Goal: Task Accomplishment & Management: Manage account settings

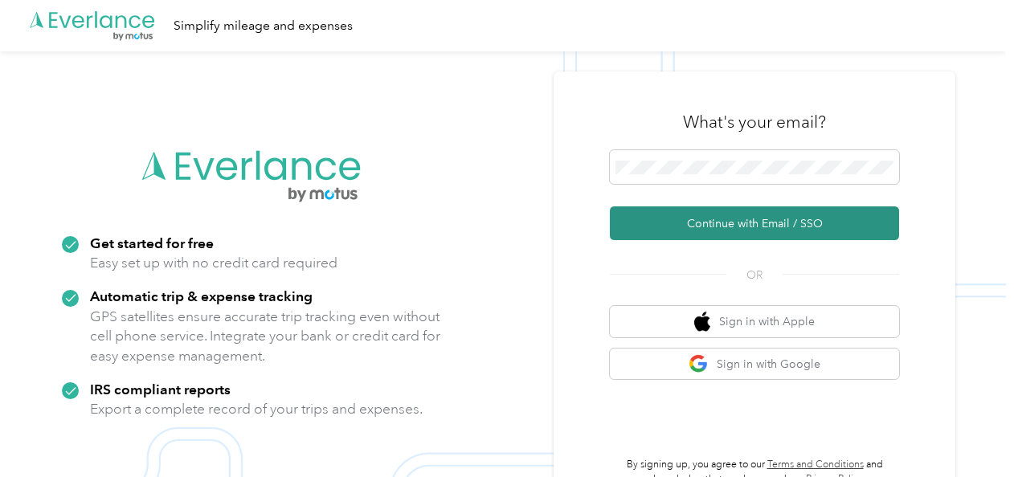
click at [688, 222] on button "Continue with Email / SSO" at bounding box center [754, 224] width 289 height 34
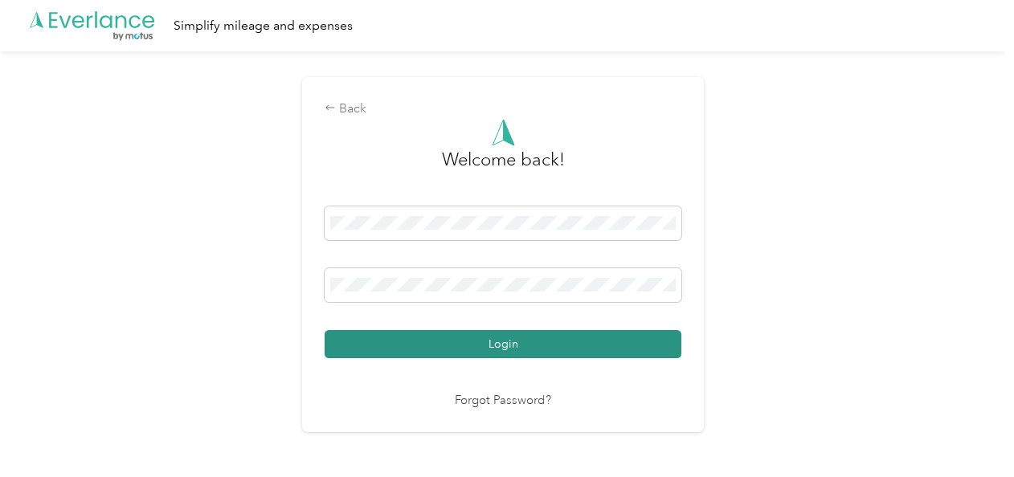
click at [656, 350] on button "Login" at bounding box center [503, 344] width 357 height 28
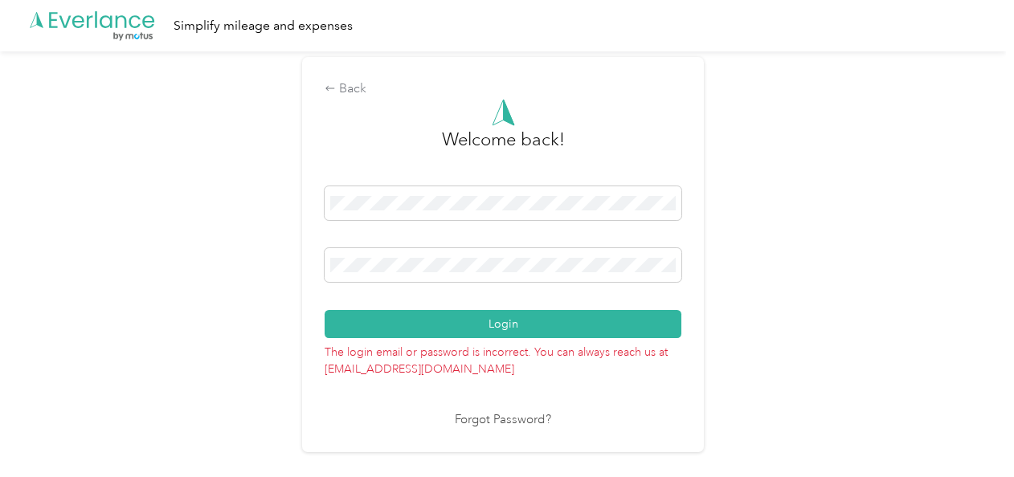
click at [521, 408] on div "Welcome back! Login The login email or password is incorrect. You can always re…" at bounding box center [503, 264] width 357 height 331
click at [515, 422] on link "Forgot Password?" at bounding box center [503, 421] width 96 height 18
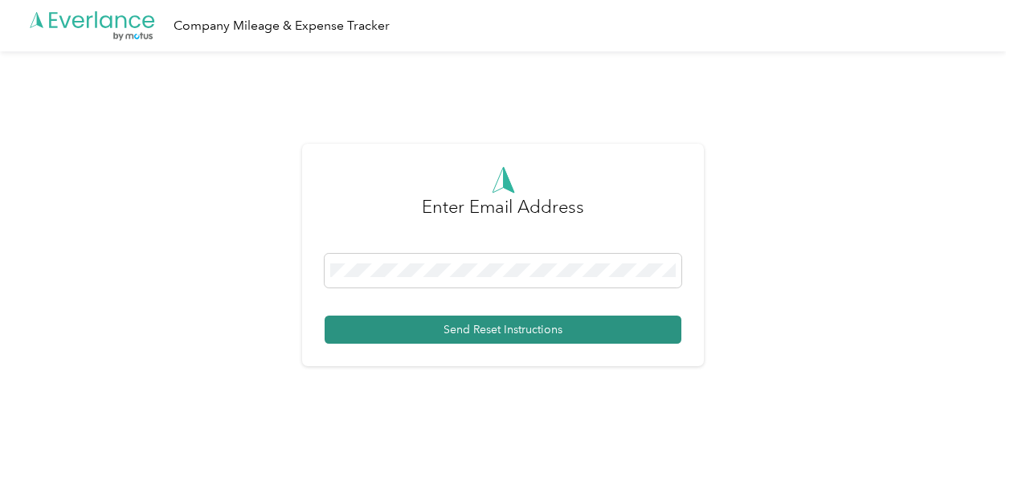
click at [467, 324] on button "Send Reset Instructions" at bounding box center [503, 330] width 357 height 28
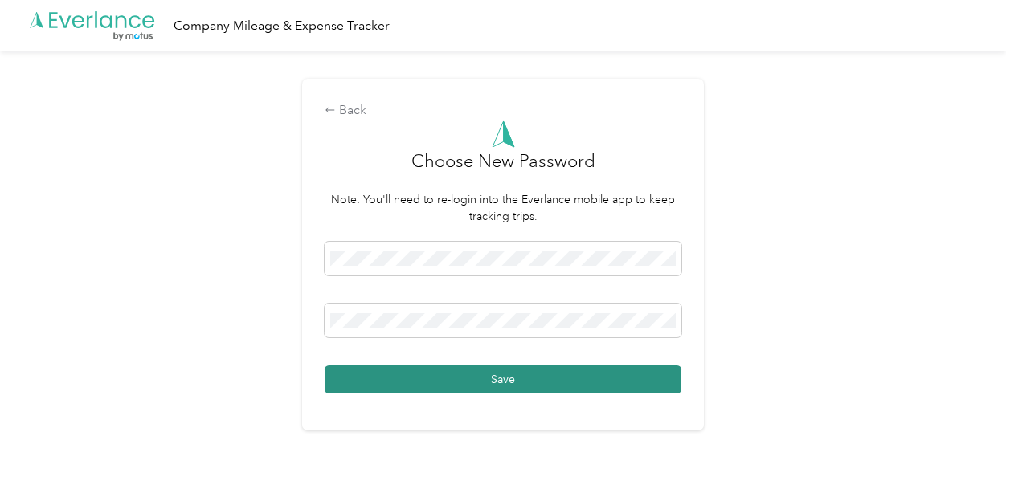
click at [340, 380] on button "Save" at bounding box center [503, 380] width 357 height 28
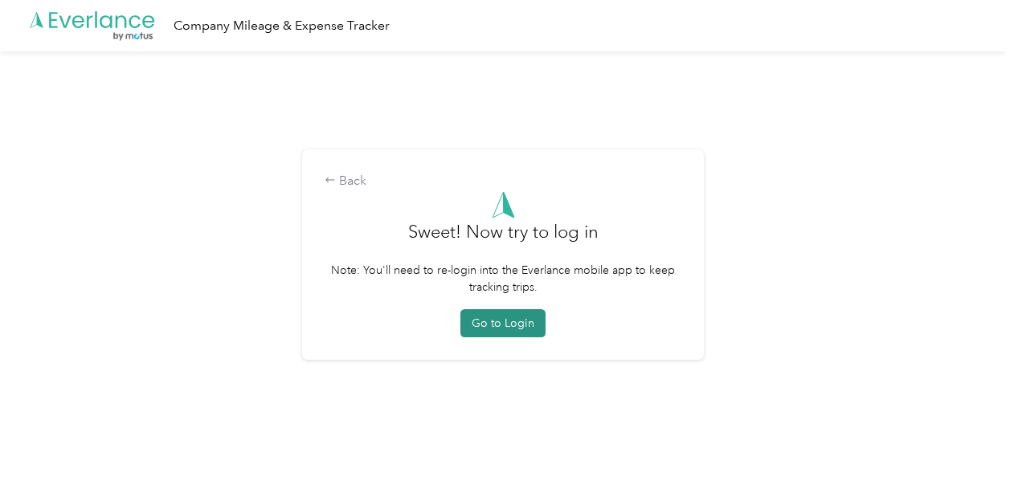
click at [520, 326] on button "Go to Login" at bounding box center [503, 323] width 85 height 28
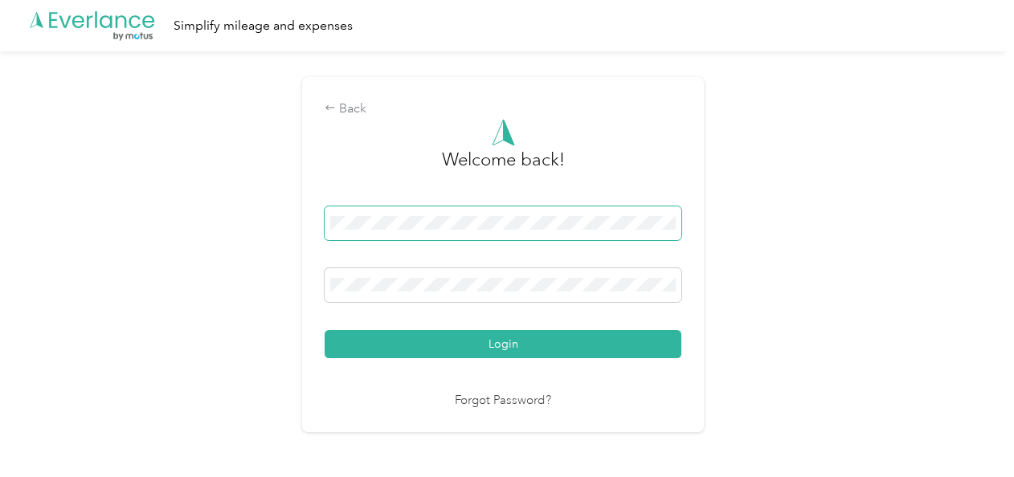
click at [545, 211] on span at bounding box center [503, 224] width 357 height 34
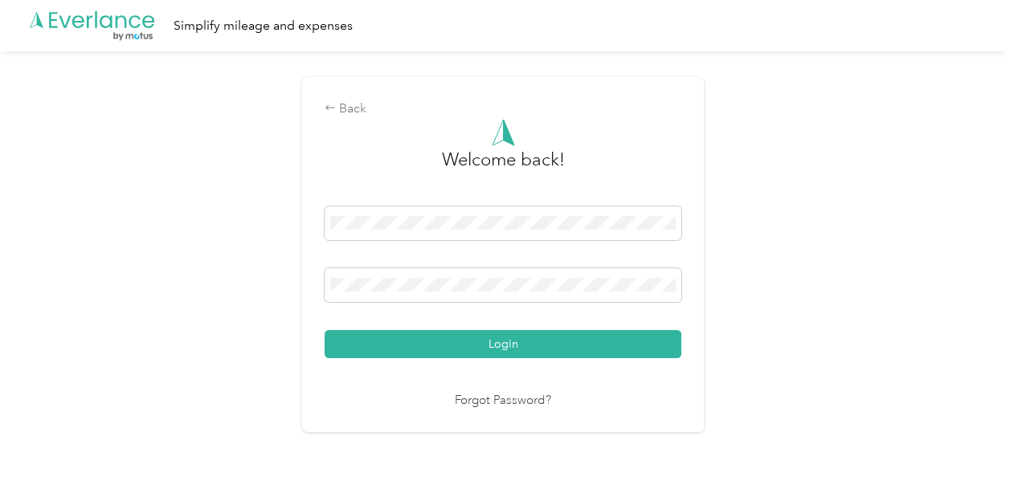
drag, startPoint x: 541, startPoint y: 209, endPoint x: 276, endPoint y: 223, distance: 264.8
click at [276, 223] on div "Back Welcome back! Login Forgot Password?" at bounding box center [503, 261] width 1006 height 420
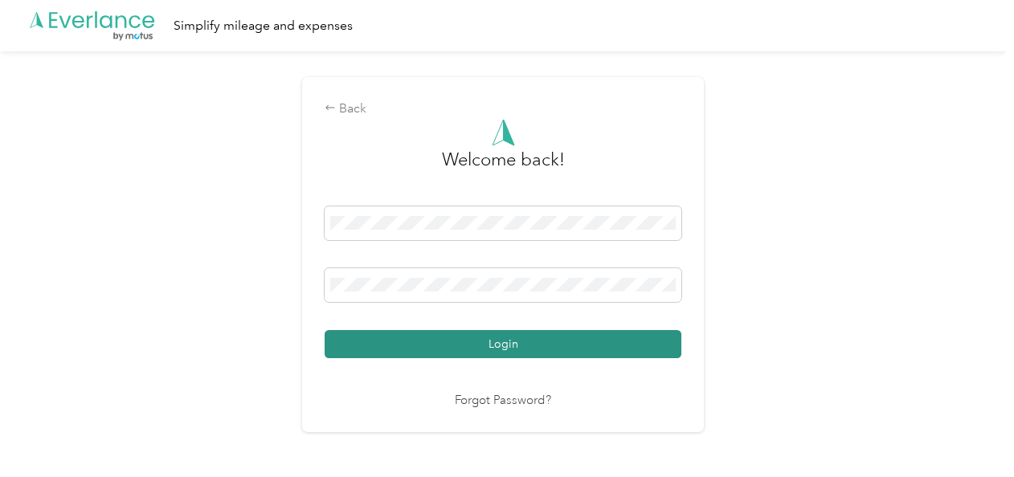
click at [344, 345] on button "Login" at bounding box center [503, 344] width 357 height 28
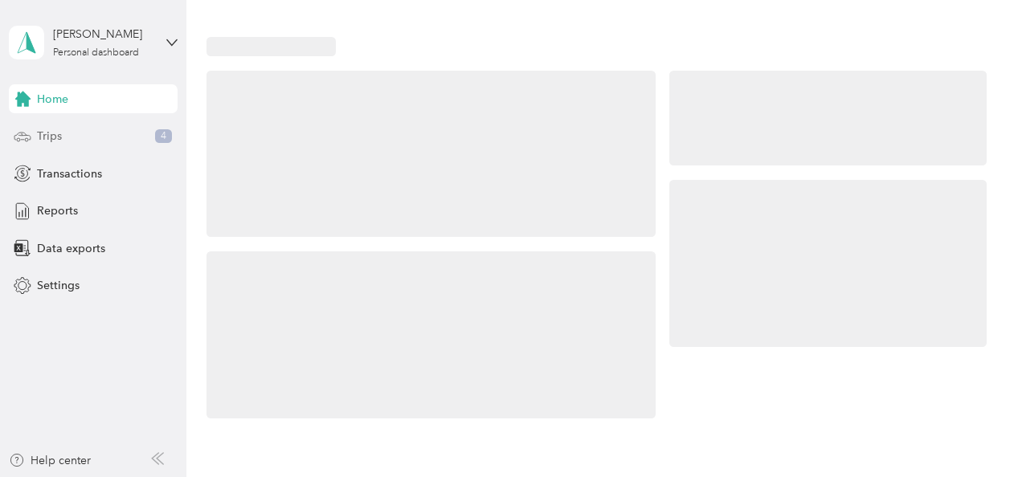
click at [130, 140] on div "Trips 4" at bounding box center [93, 136] width 169 height 29
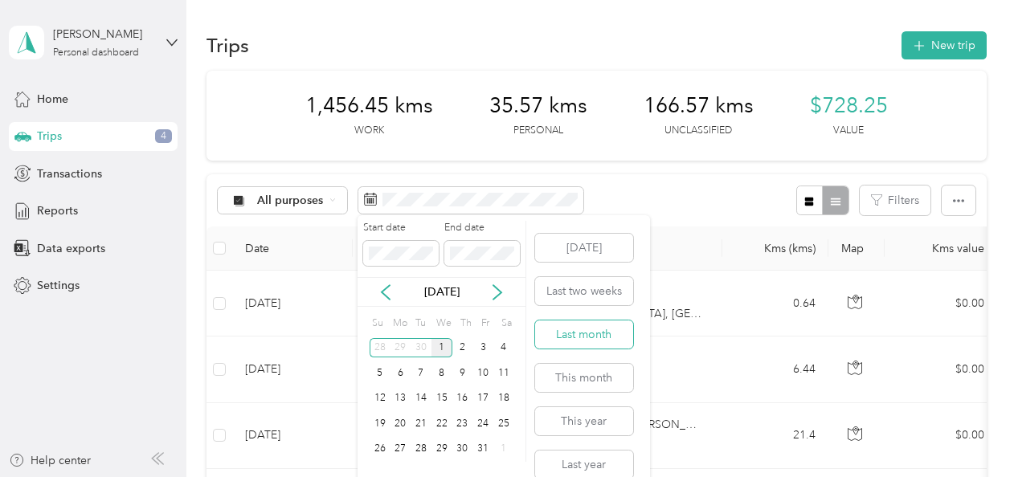
click at [571, 332] on button "Last month" at bounding box center [584, 335] width 98 height 28
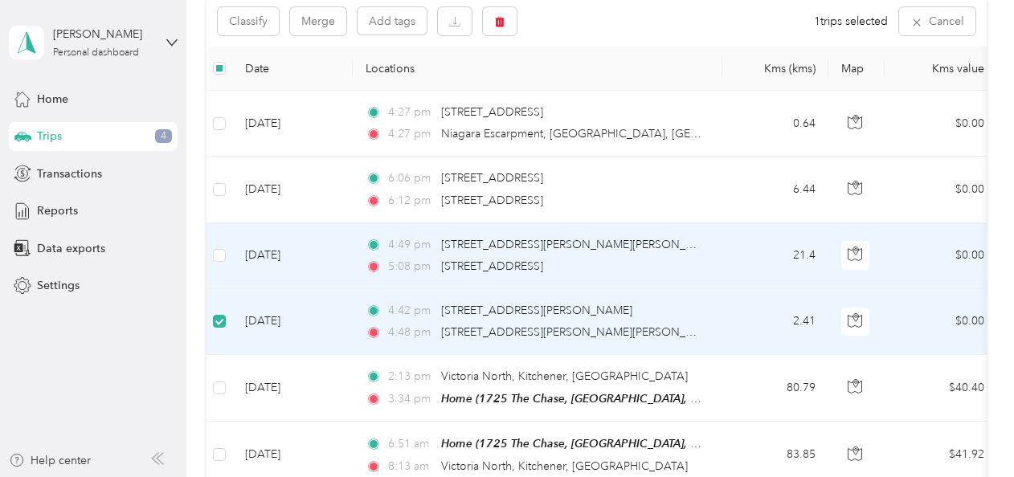
scroll to position [178, 0]
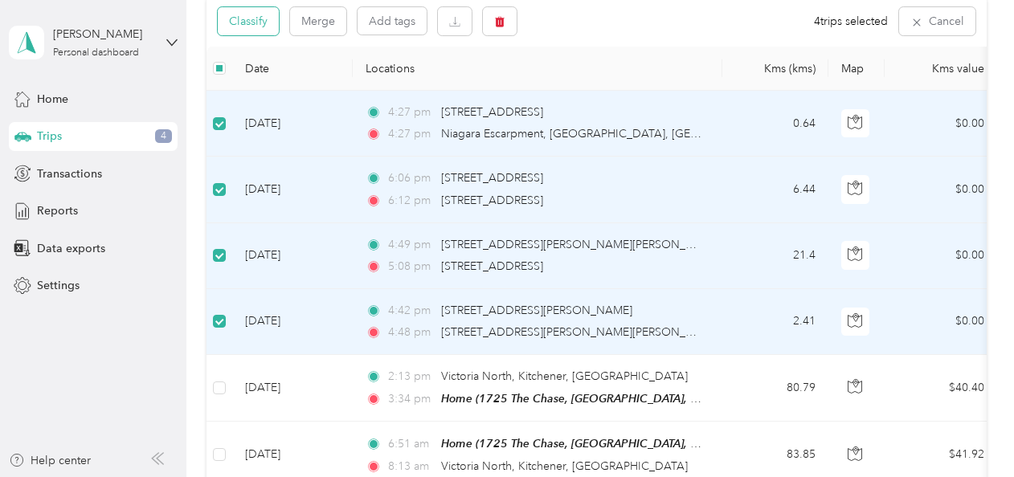
click at [252, 14] on button "Classify" at bounding box center [248, 21] width 61 height 28
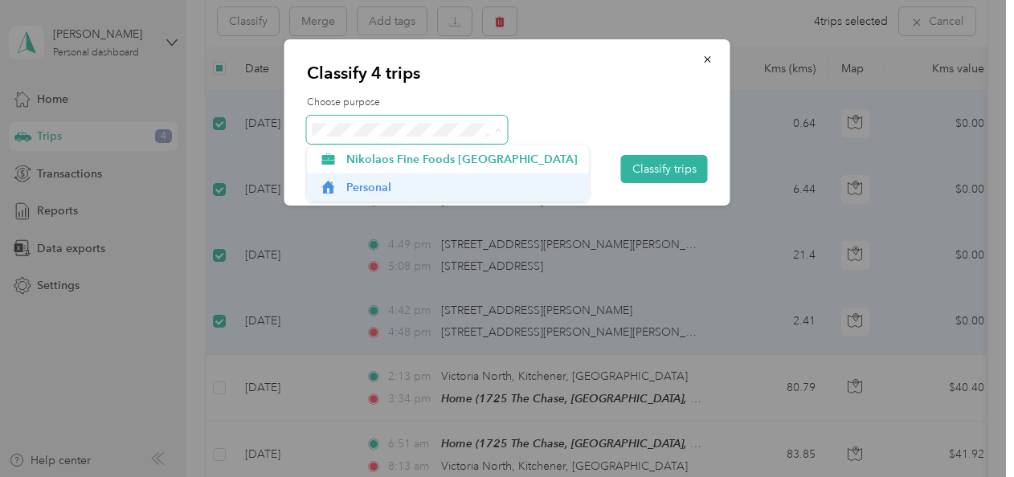
click at [370, 477] on div "Classify 4 trips Choose purpose Classify trips Nikolaos Fine Foods [GEOGRAPHIC_…" at bounding box center [503, 477] width 1006 height 0
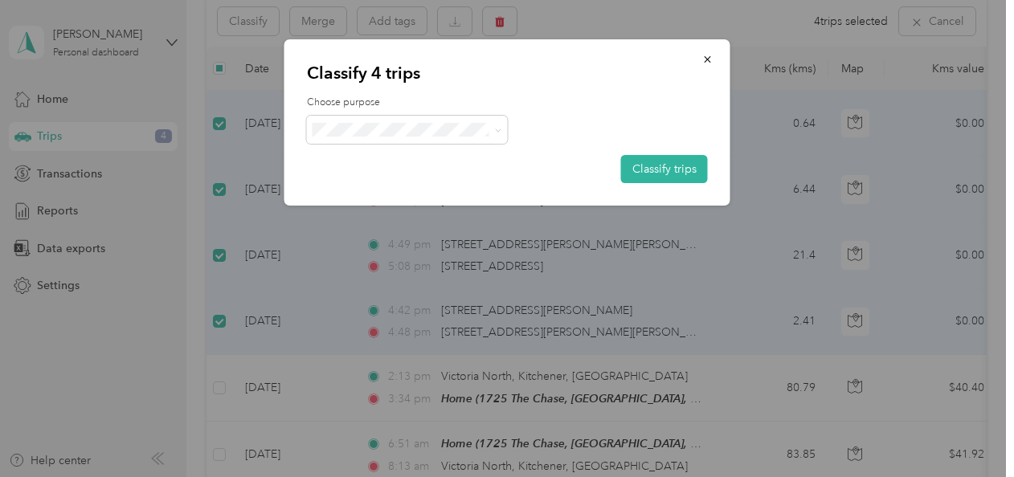
click at [420, 188] on span "Personal" at bounding box center [461, 181] width 231 height 17
click at [650, 165] on button "Classify trips" at bounding box center [664, 169] width 87 height 28
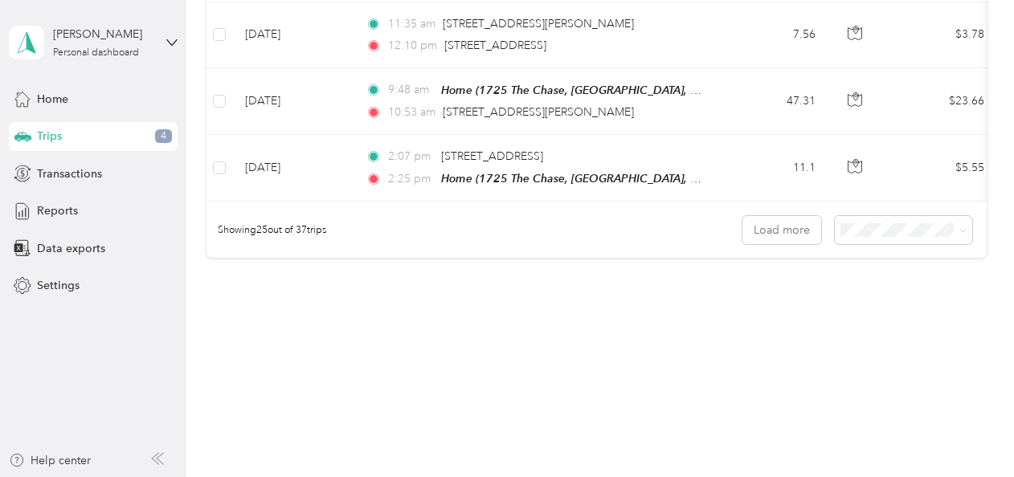
scroll to position [1681, 0]
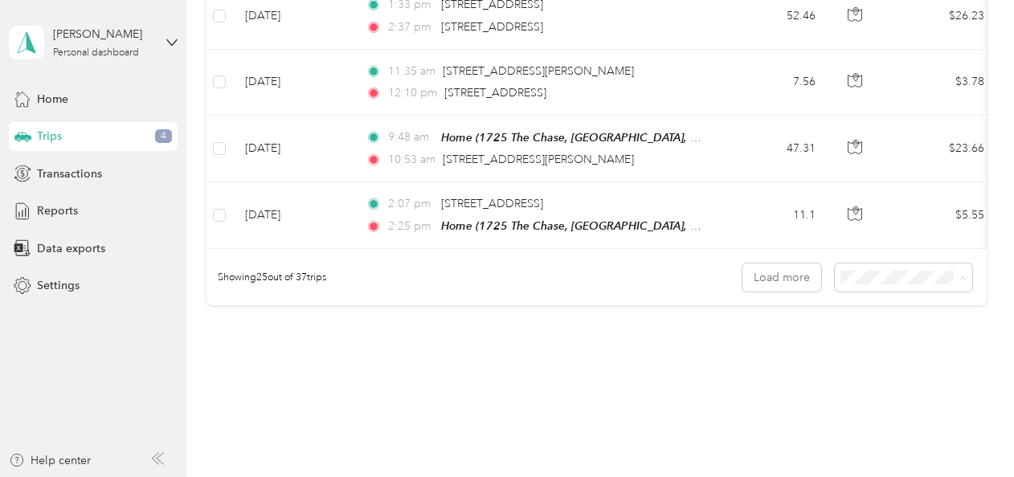
click at [863, 336] on div "50 per load" at bounding box center [899, 333] width 115 height 17
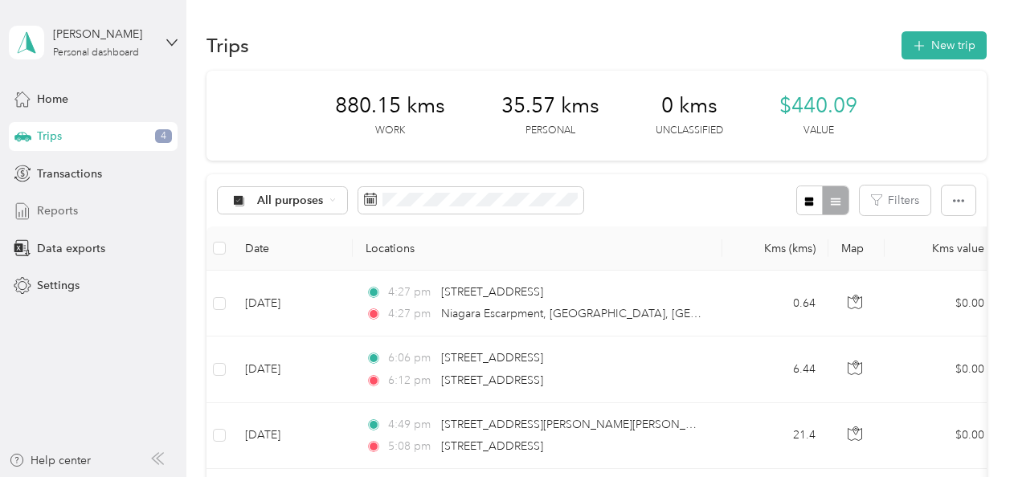
click at [69, 207] on span "Reports" at bounding box center [57, 211] width 41 height 17
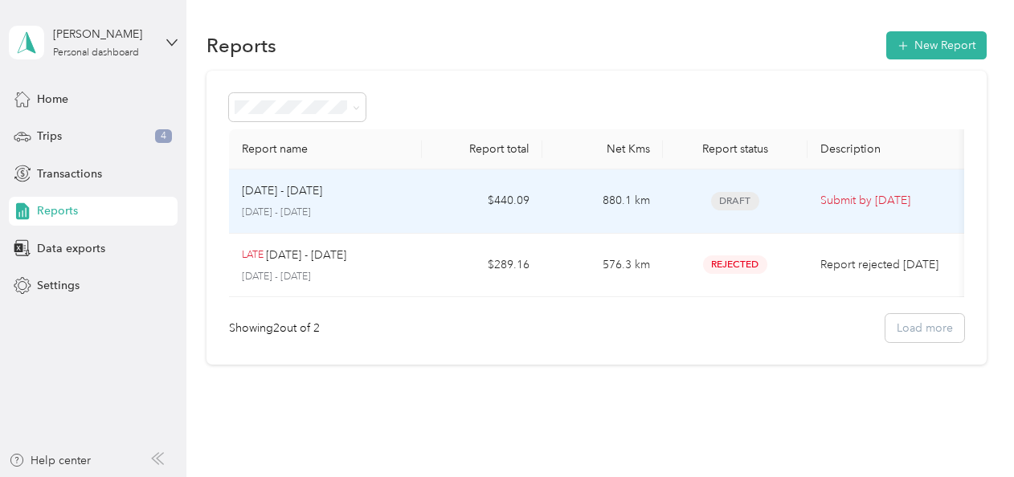
click at [317, 204] on div "[DATE] - [DATE] [DATE] - [DATE]" at bounding box center [325, 201] width 167 height 38
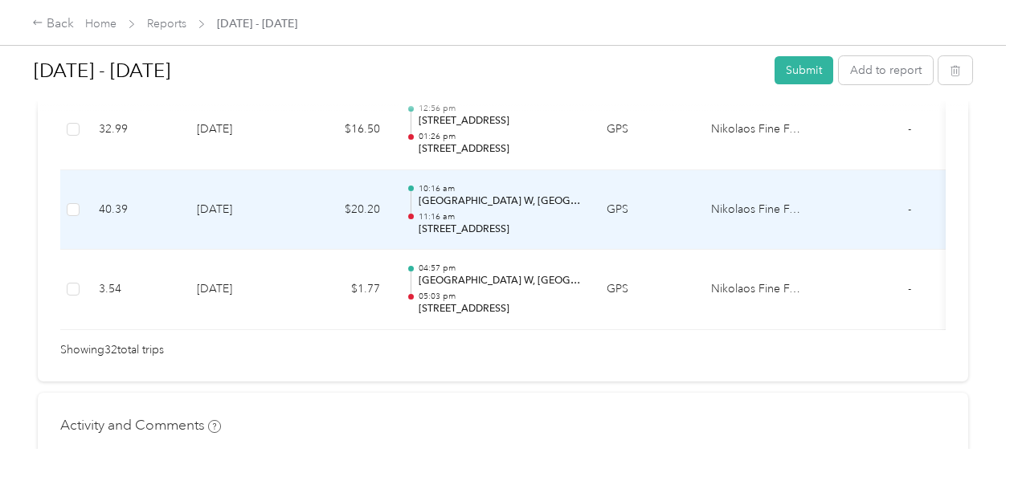
scroll to position [2800, 0]
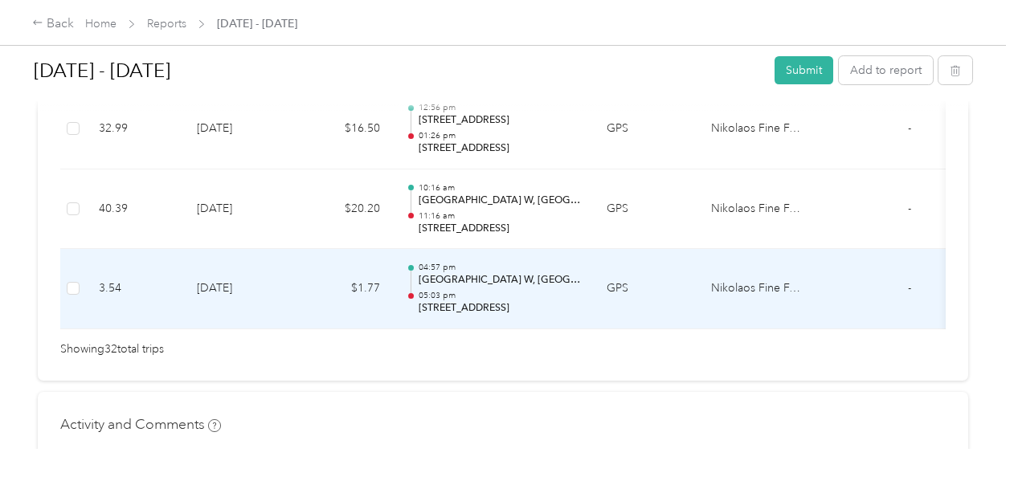
click at [458, 273] on p "[GEOGRAPHIC_DATA] W, [GEOGRAPHIC_DATA][PERSON_NAME], [GEOGRAPHIC_DATA], [GEOGRA…" at bounding box center [500, 280] width 162 height 14
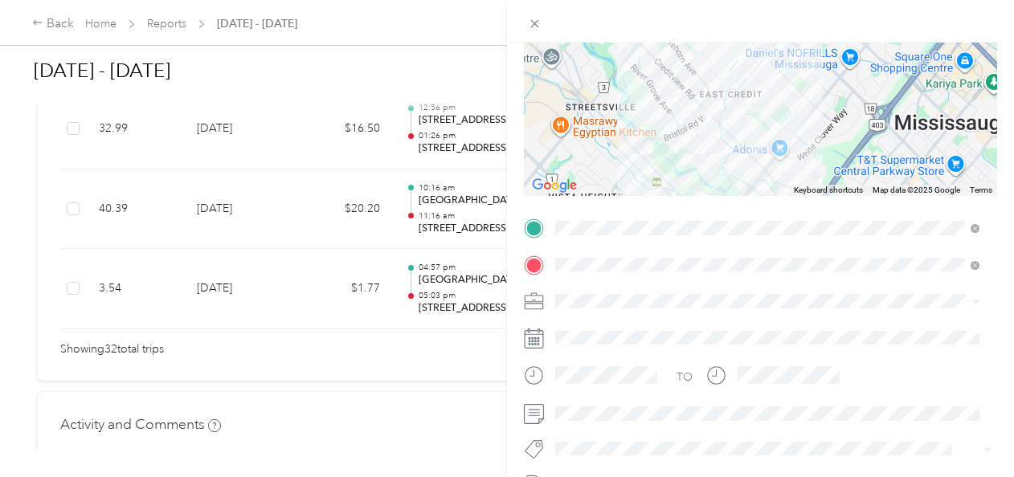
scroll to position [168, 0]
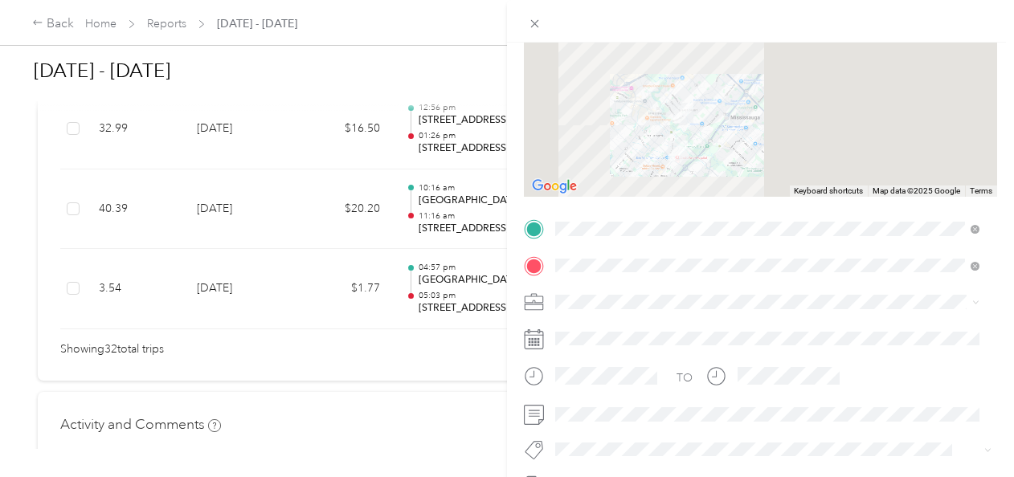
click at [667, 154] on img at bounding box center [677, 150] width 33 height 33
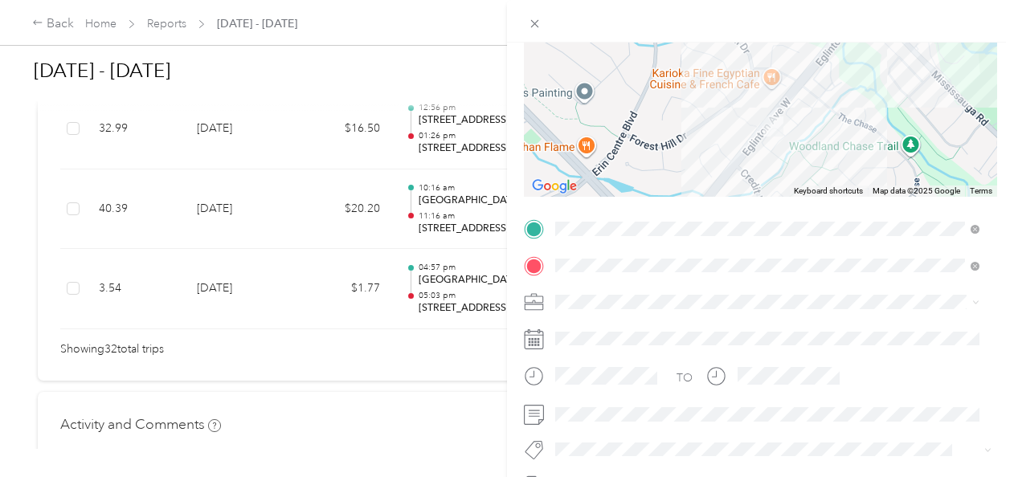
click at [764, 125] on img at bounding box center [773, 126] width 33 height 33
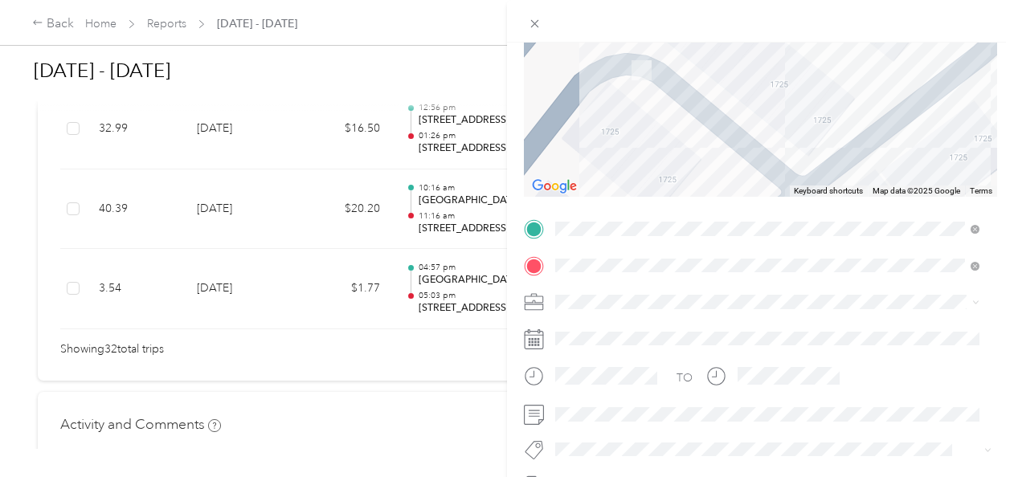
click at [671, 156] on div at bounding box center [760, 96] width 473 height 201
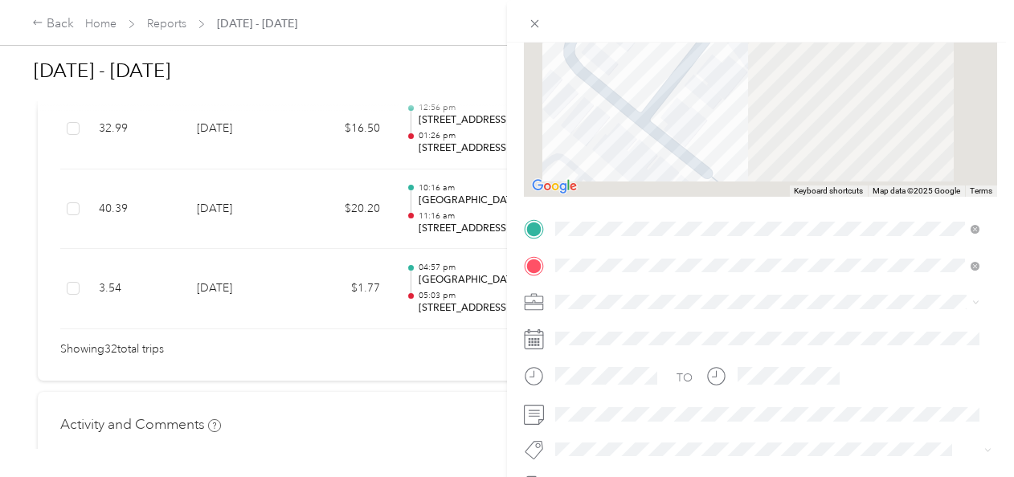
drag, startPoint x: 850, startPoint y: 88, endPoint x: 806, endPoint y: -47, distance: 141.1
click at [806, 0] on html "Back Home Reports [DATE] - [DATE] [DATE] - [DATE] Submit Add to report Draft Dr…" at bounding box center [503, 238] width 1006 height 477
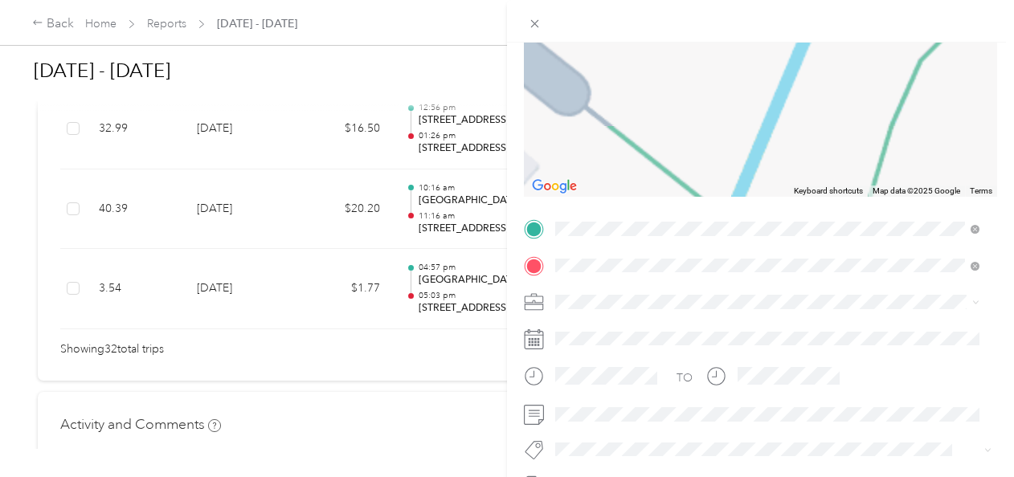
click at [786, 77] on div at bounding box center [760, 96] width 473 height 201
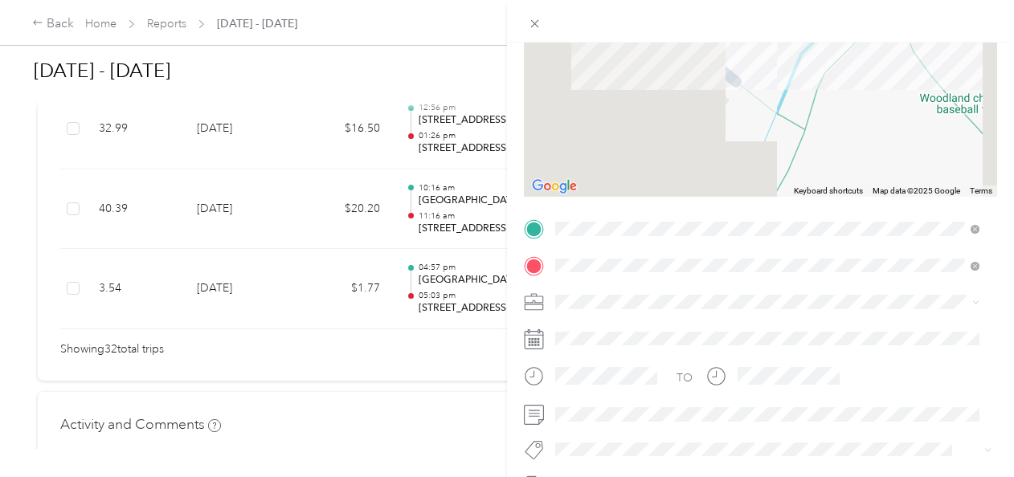
click at [786, 77] on div at bounding box center [760, 96] width 473 height 201
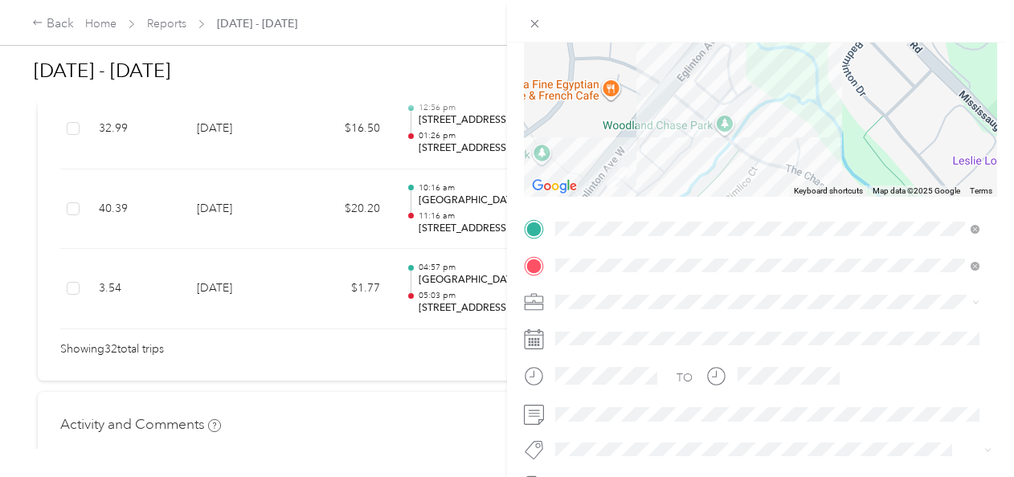
drag, startPoint x: 837, startPoint y: 76, endPoint x: 643, endPoint y: 241, distance: 255.4
click at [643, 241] on div "Trip details Save This trip cannot be edited because it is either under review,…" at bounding box center [760, 245] width 473 height 719
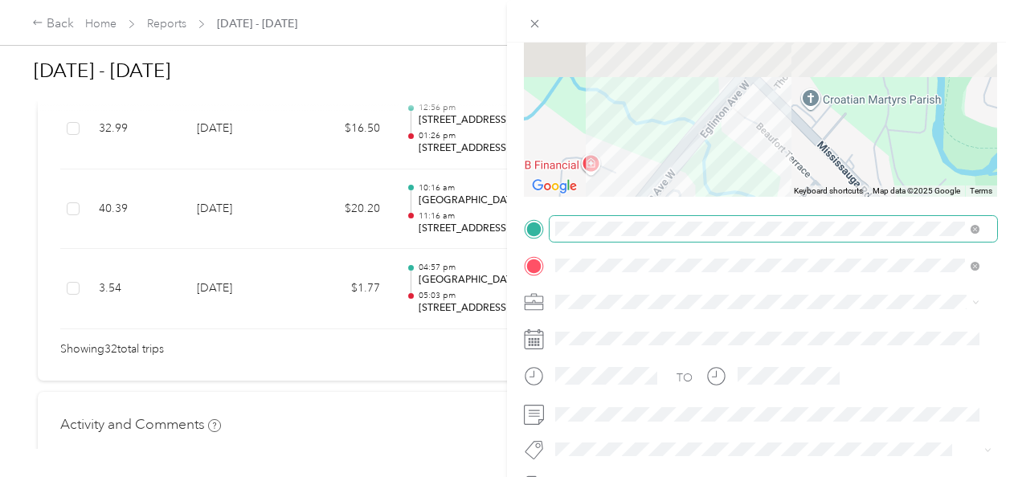
click at [667, 222] on div "Trip details Save This trip cannot be edited because it is either under review,…" at bounding box center [760, 245] width 473 height 719
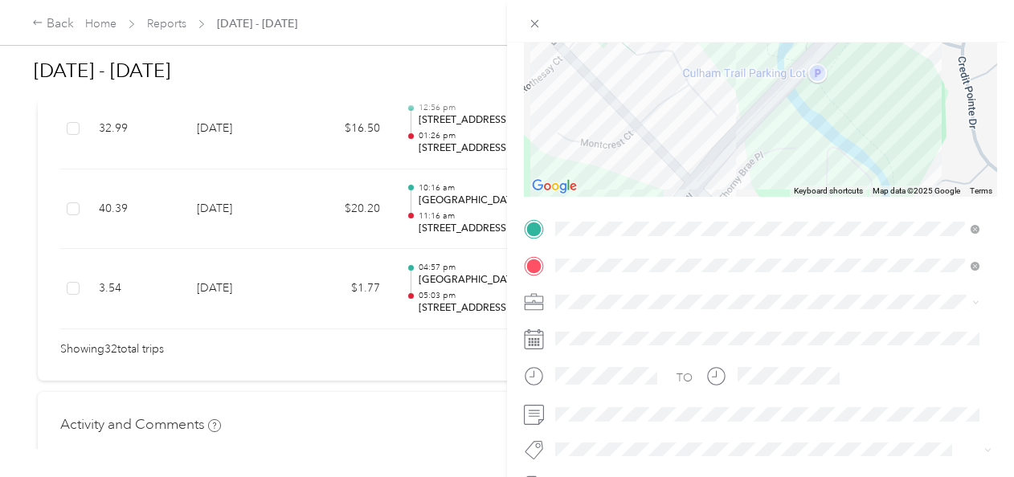
drag, startPoint x: 751, startPoint y: 84, endPoint x: 712, endPoint y: 192, distance: 115.4
click at [712, 192] on div at bounding box center [760, 96] width 473 height 201
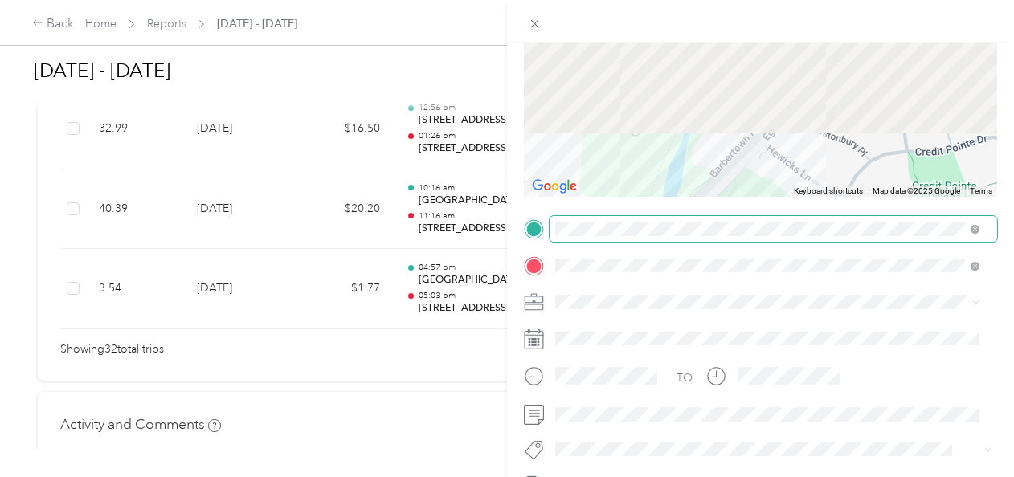
click at [688, 225] on div "Trip details Save This trip cannot be edited because it is either under review,…" at bounding box center [760, 245] width 473 height 719
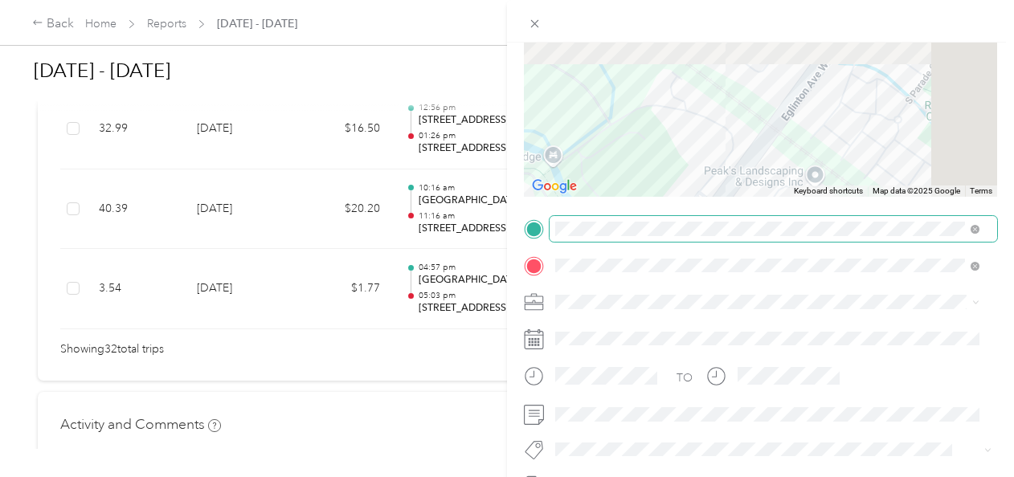
drag, startPoint x: 803, startPoint y: 84, endPoint x: 696, endPoint y: 238, distance: 187.7
click at [696, 238] on div "Trip details Save This trip cannot be edited because it is either under review,…" at bounding box center [760, 245] width 473 height 719
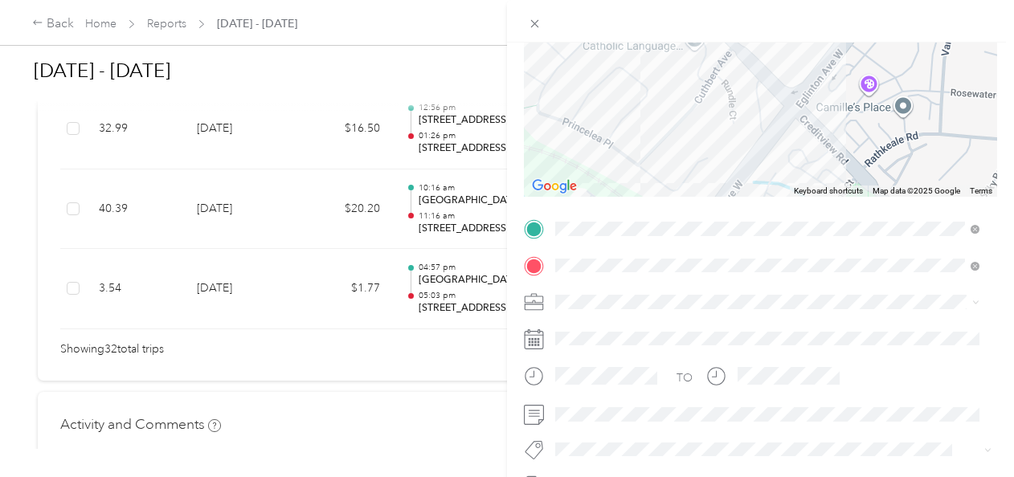
drag, startPoint x: 745, startPoint y: 148, endPoint x: 702, endPoint y: 247, distance: 108.0
click at [702, 247] on div "Trip details Save This trip cannot be edited because it is either under review,…" at bounding box center [760, 245] width 473 height 719
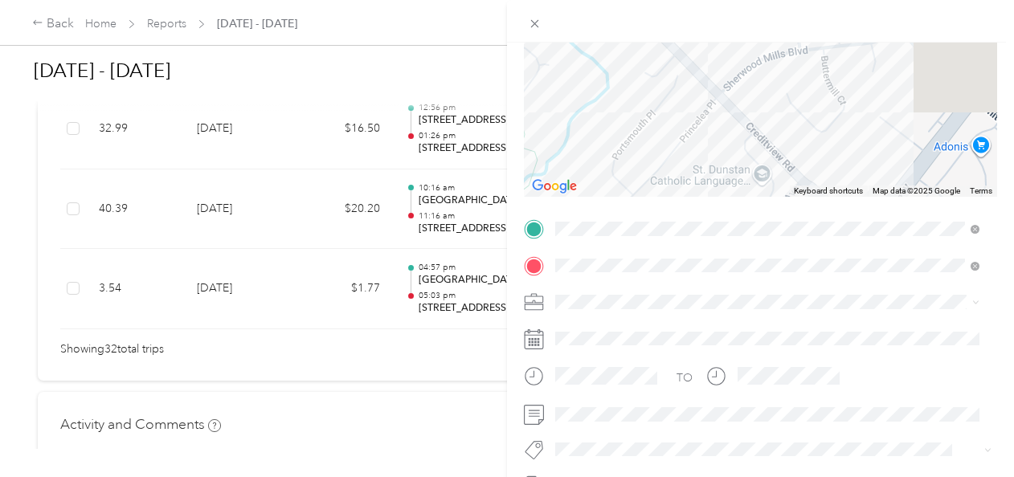
drag, startPoint x: 683, startPoint y: 132, endPoint x: 770, endPoint y: 251, distance: 147.3
click at [770, 251] on div "Trip details Save This trip cannot be edited because it is either under review,…" at bounding box center [760, 245] width 473 height 719
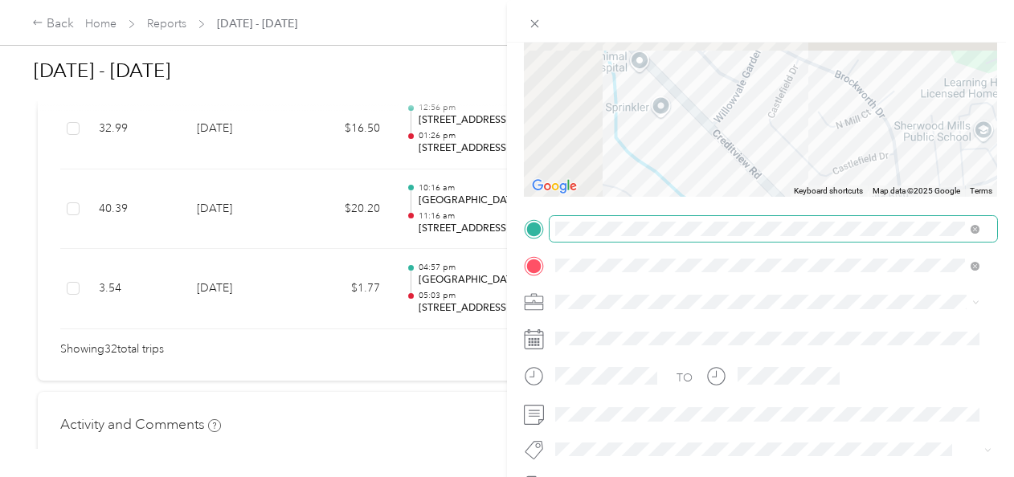
click at [756, 222] on div "Trip details Save This trip cannot be edited because it is either under review,…" at bounding box center [760, 245] width 473 height 719
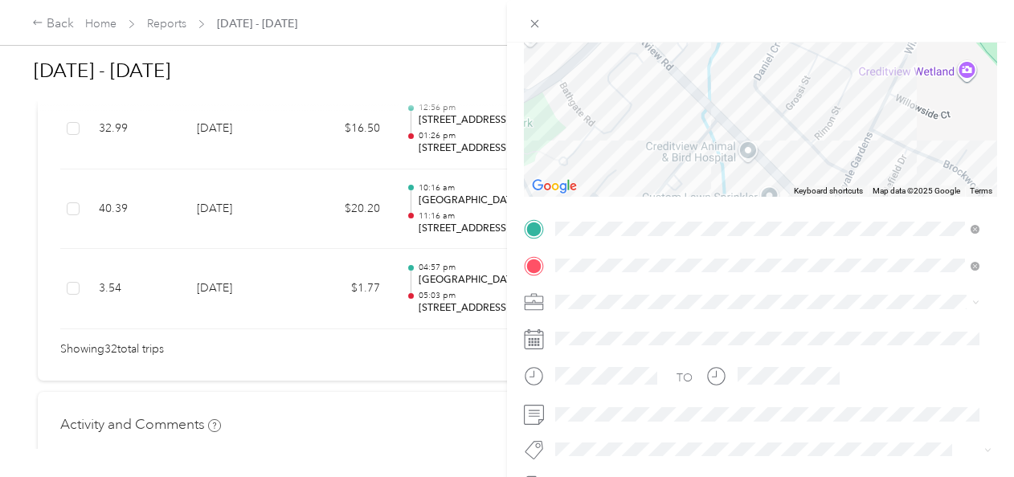
drag, startPoint x: 688, startPoint y: 151, endPoint x: 811, endPoint y: 252, distance: 158.8
click at [811, 252] on div "Trip details Save This trip cannot be edited because it is either under review,…" at bounding box center [760, 245] width 473 height 719
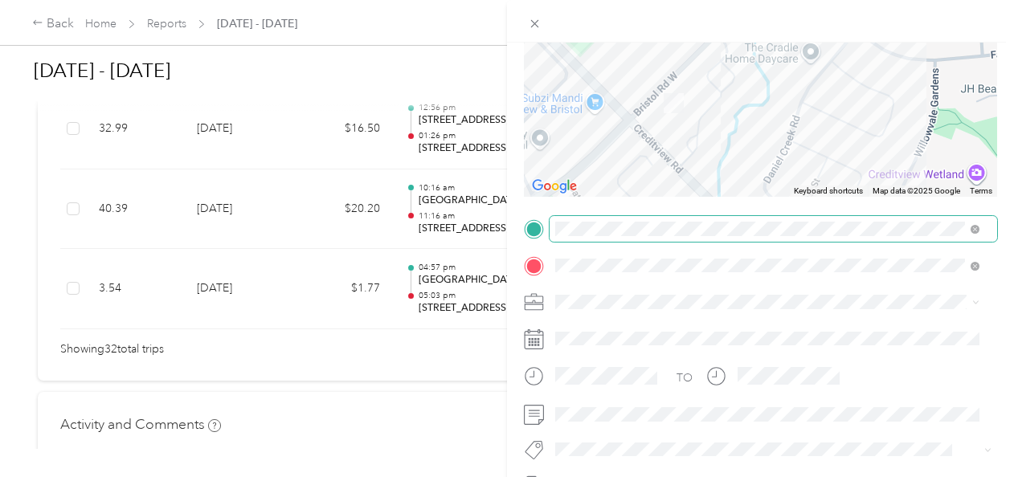
click at [719, 234] on div "Trip details Save This trip cannot be edited because it is either under review,…" at bounding box center [760, 245] width 473 height 719
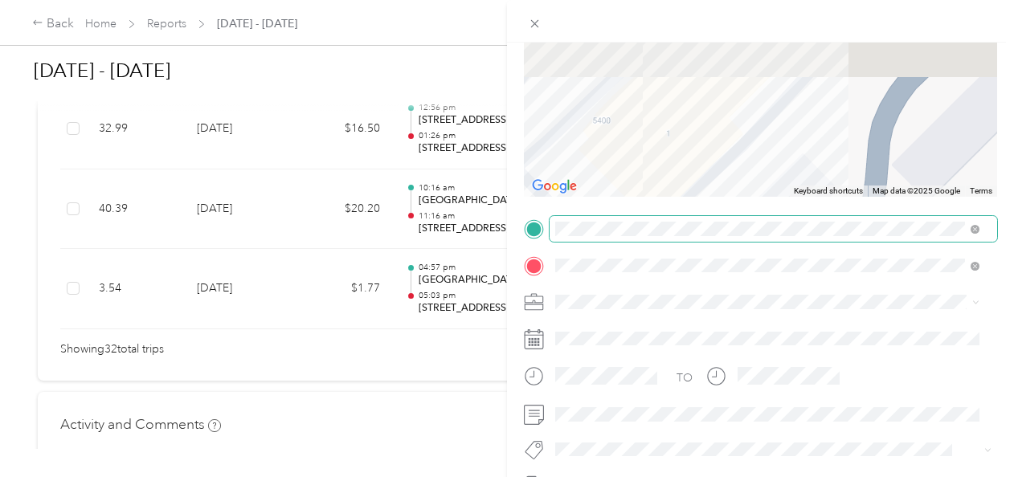
drag, startPoint x: 670, startPoint y: 100, endPoint x: 727, endPoint y: 217, distance: 130.1
click at [727, 217] on div "Trip details Save This trip cannot be edited because it is either under review,…" at bounding box center [760, 245] width 473 height 719
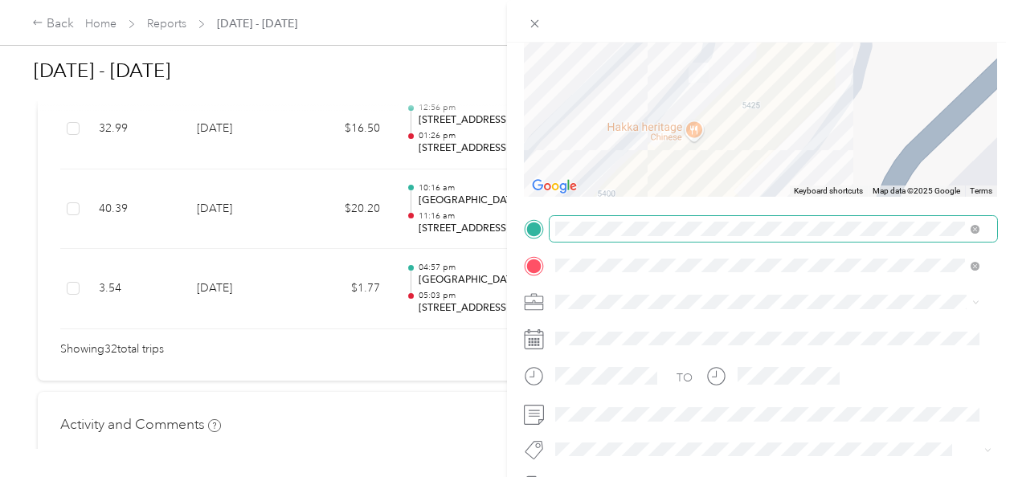
drag, startPoint x: 668, startPoint y: 144, endPoint x: 674, endPoint y: 219, distance: 75.8
click at [674, 219] on div "Trip details Save This trip cannot be edited because it is either under review,…" at bounding box center [760, 245] width 473 height 719
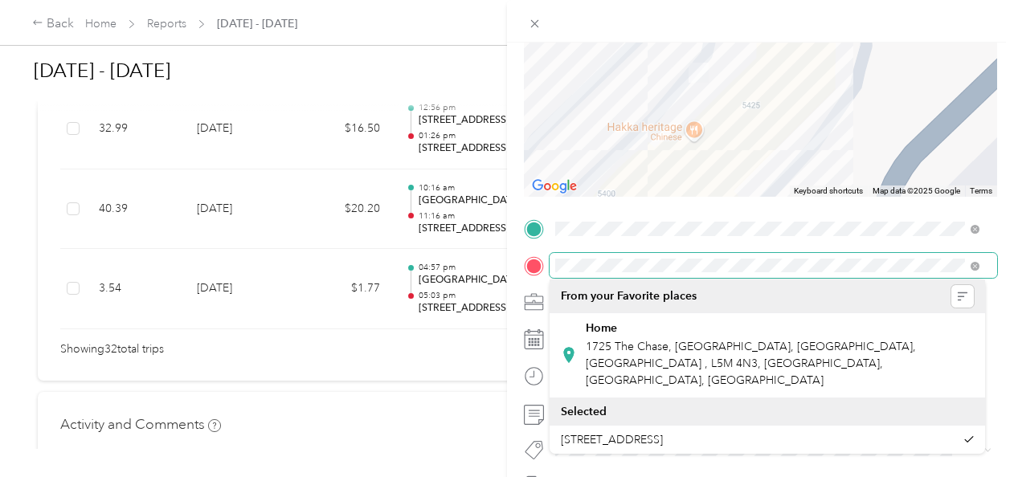
click at [519, 276] on form "Trip details Save This trip cannot be edited because it is either under review,…" at bounding box center [760, 245] width 507 height 719
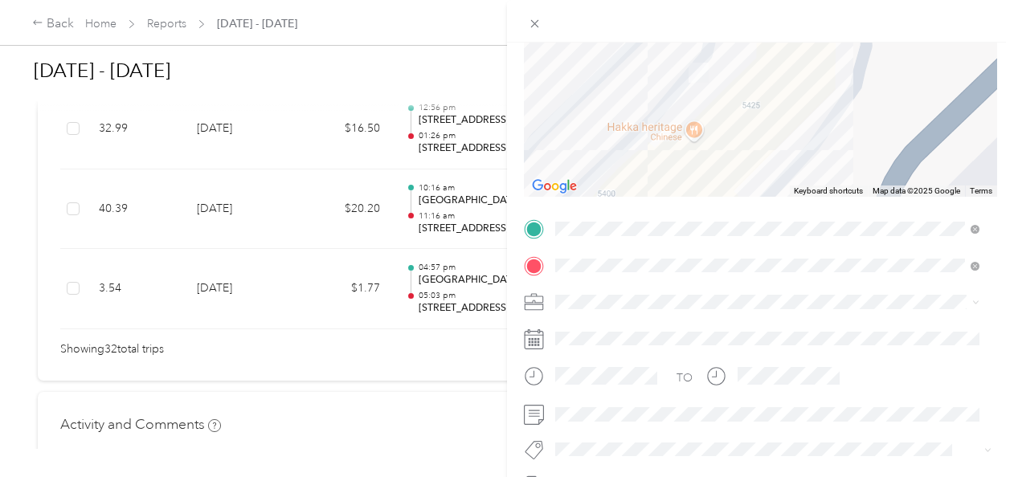
click at [285, 298] on div "Trip details Save This trip cannot be edited because it is either under review,…" at bounding box center [507, 238] width 1014 height 477
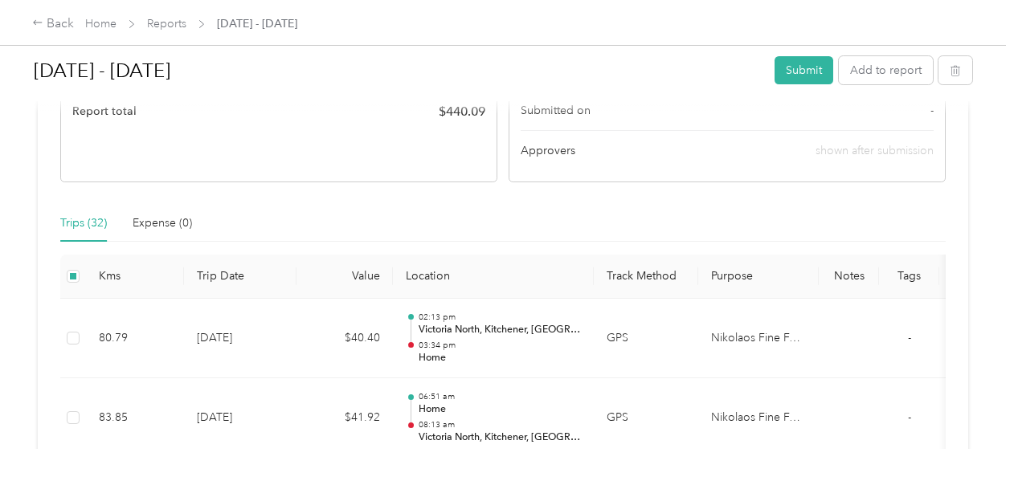
scroll to position [272, 0]
click at [35, 20] on icon at bounding box center [37, 22] width 11 height 11
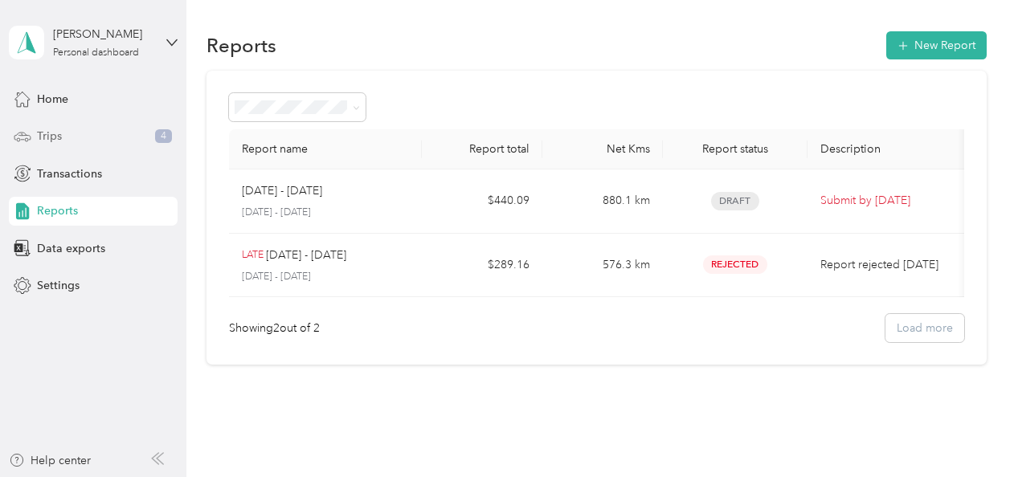
click at [116, 127] on div "Trips 4" at bounding box center [93, 136] width 169 height 29
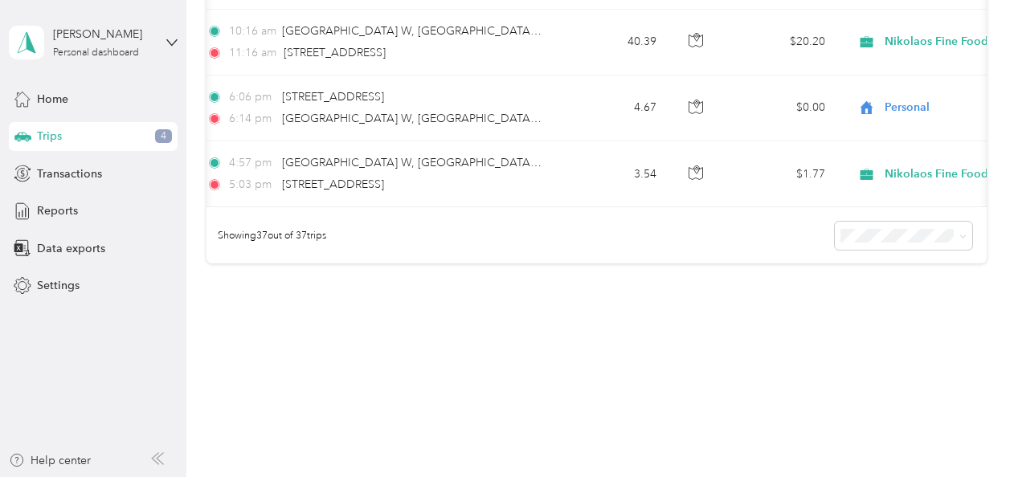
scroll to position [2519, 0]
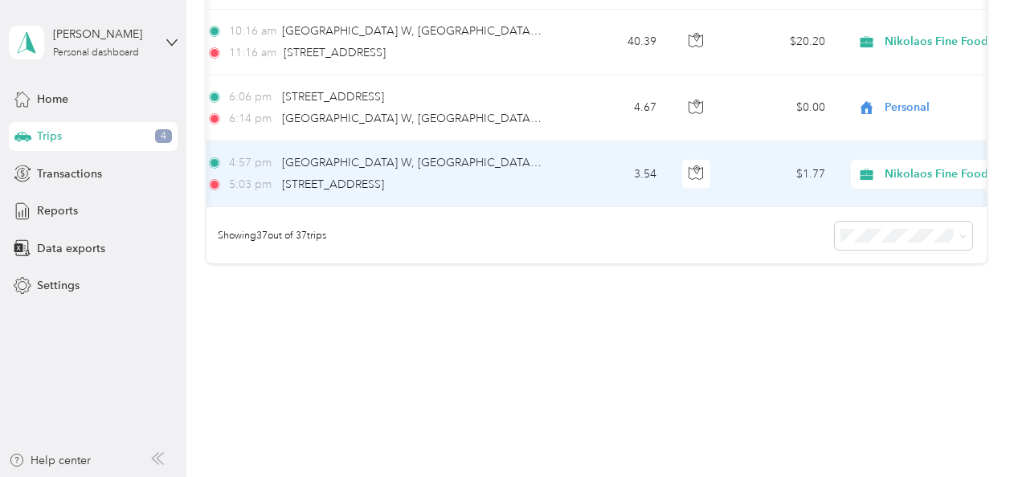
click at [881, 166] on span "Nikolaos Fine Foods [GEOGRAPHIC_DATA]" at bounding box center [951, 175] width 188 height 18
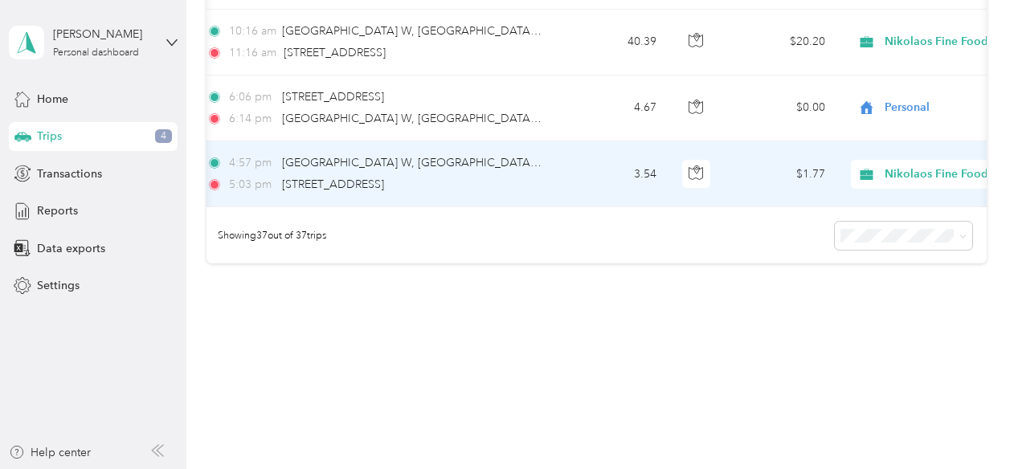
click at [869, 212] on span "Personal" at bounding box center [981, 212] width 252 height 17
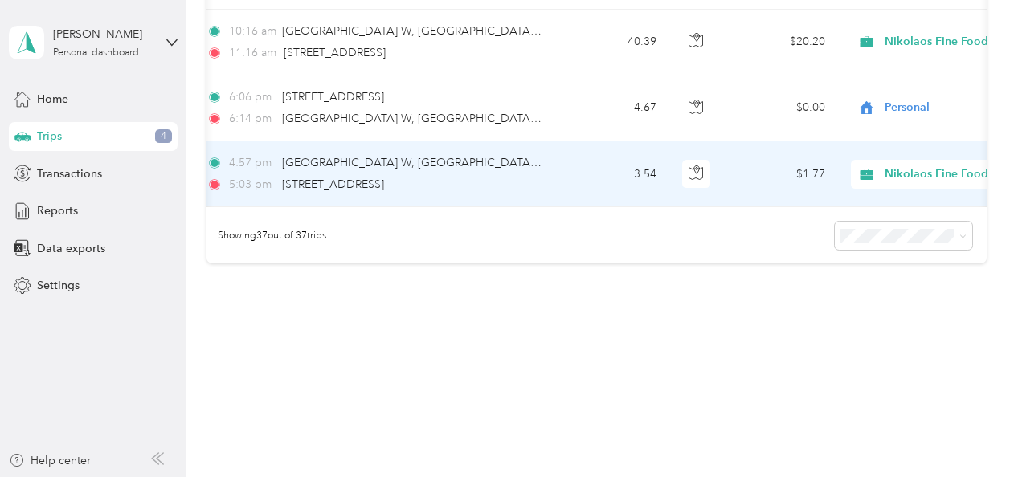
click at [899, 166] on span "Nikolaos Fine Foods [GEOGRAPHIC_DATA]" at bounding box center [1000, 175] width 231 height 18
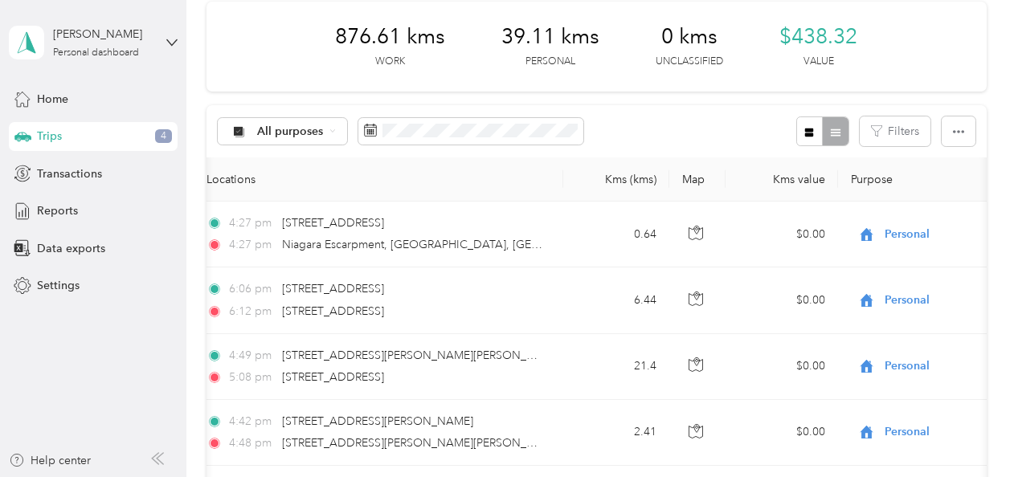
scroll to position [6, 0]
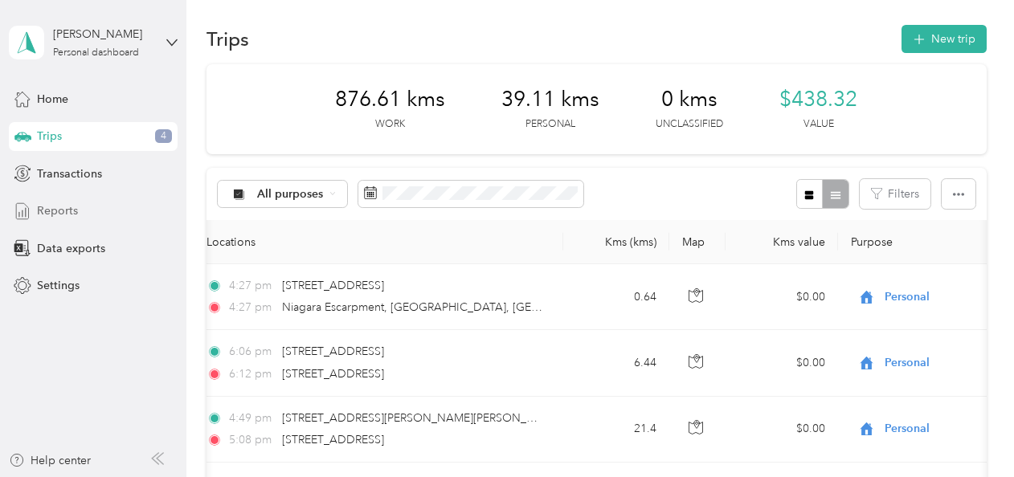
click at [73, 209] on span "Reports" at bounding box center [57, 211] width 41 height 17
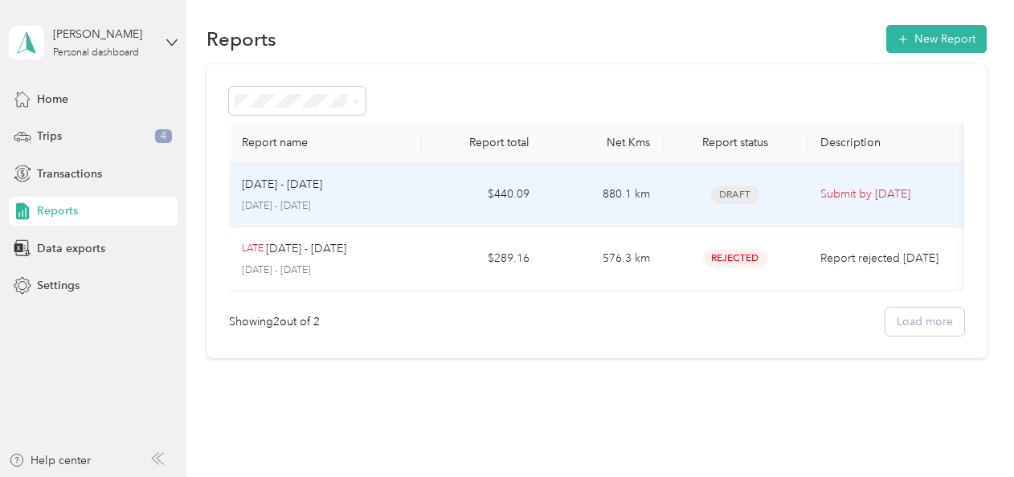
click at [420, 182] on td "[DATE] - [DATE] [DATE] - [DATE]" at bounding box center [325, 195] width 193 height 64
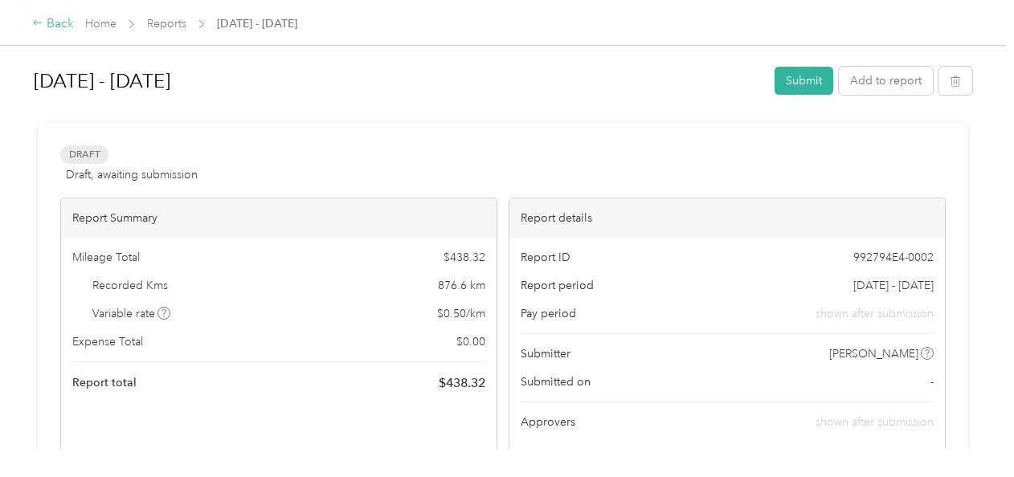
click at [58, 21] on div "Back" at bounding box center [53, 23] width 42 height 19
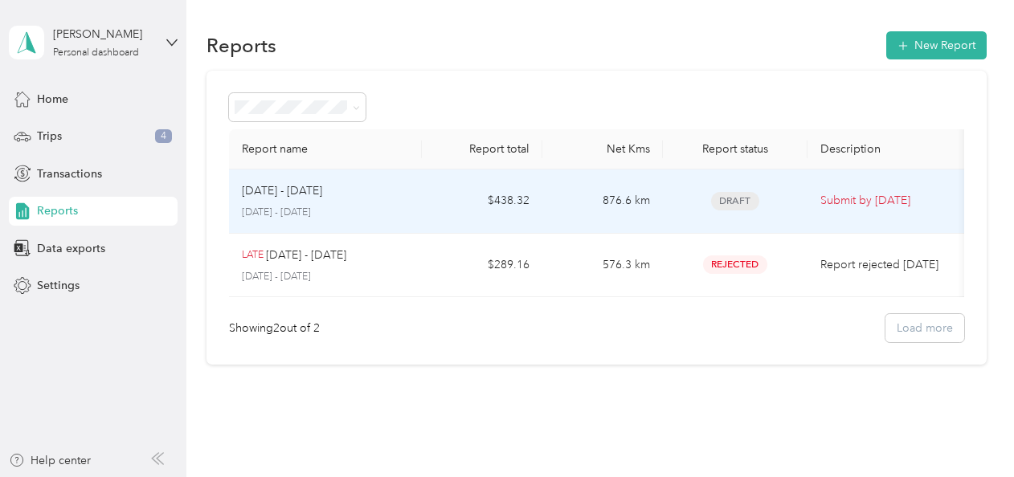
click at [363, 204] on div "[DATE] - [DATE] [DATE] - [DATE]" at bounding box center [325, 201] width 167 height 38
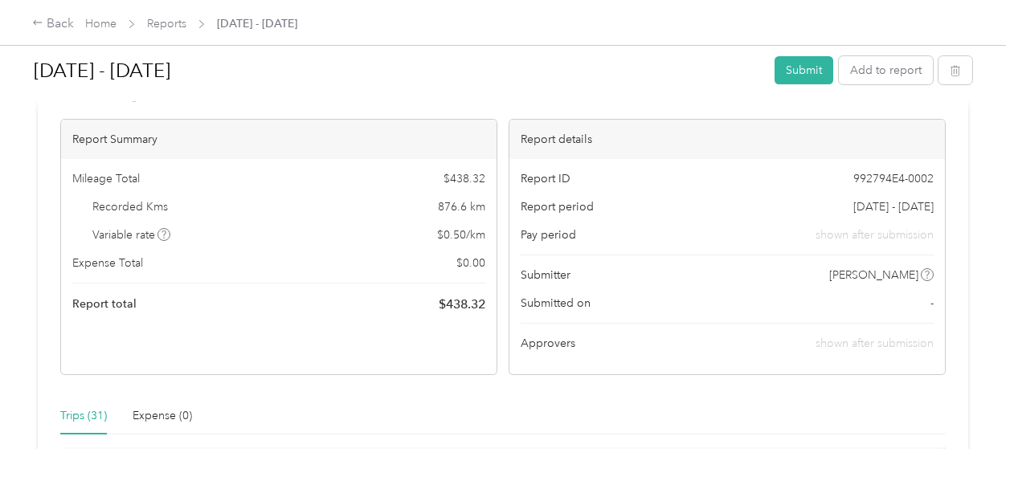
scroll to position [72, 0]
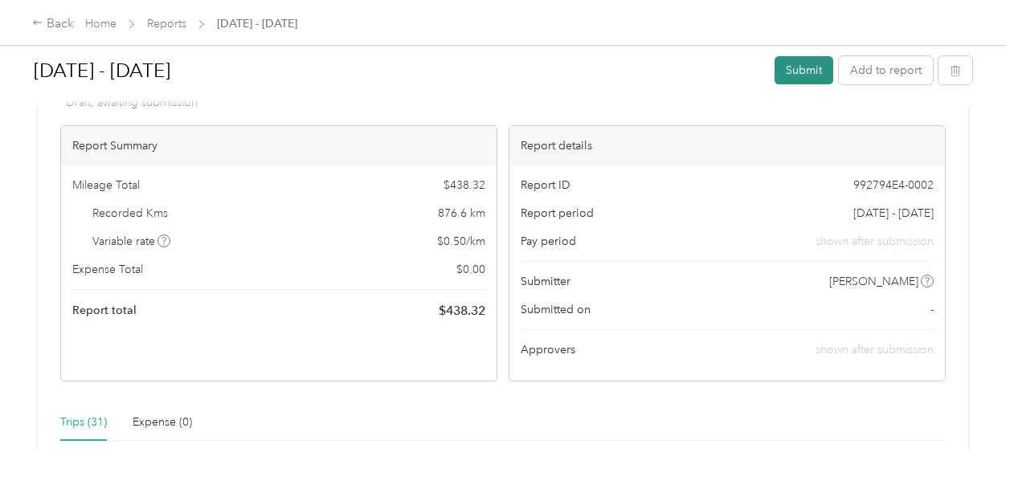
click at [801, 66] on button "Submit" at bounding box center [804, 70] width 59 height 28
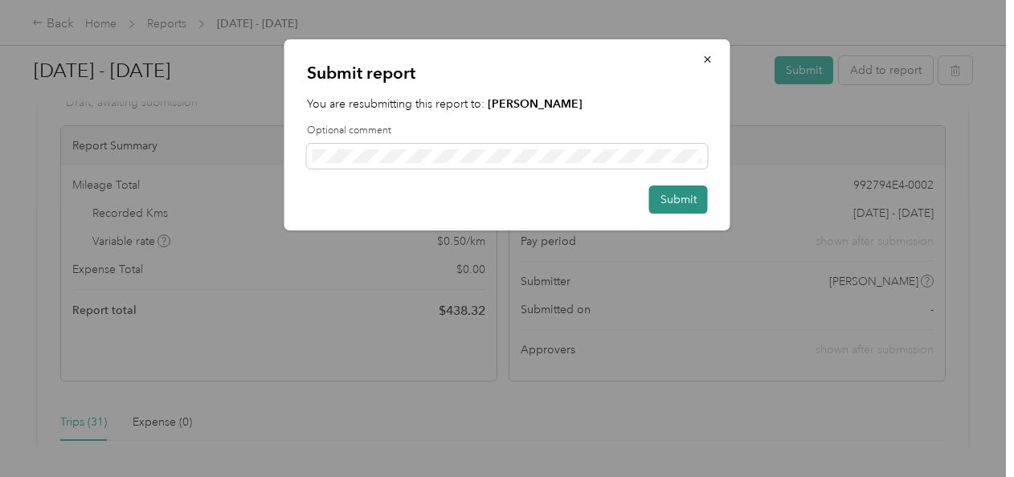
click at [678, 196] on button "Submit" at bounding box center [678, 200] width 59 height 28
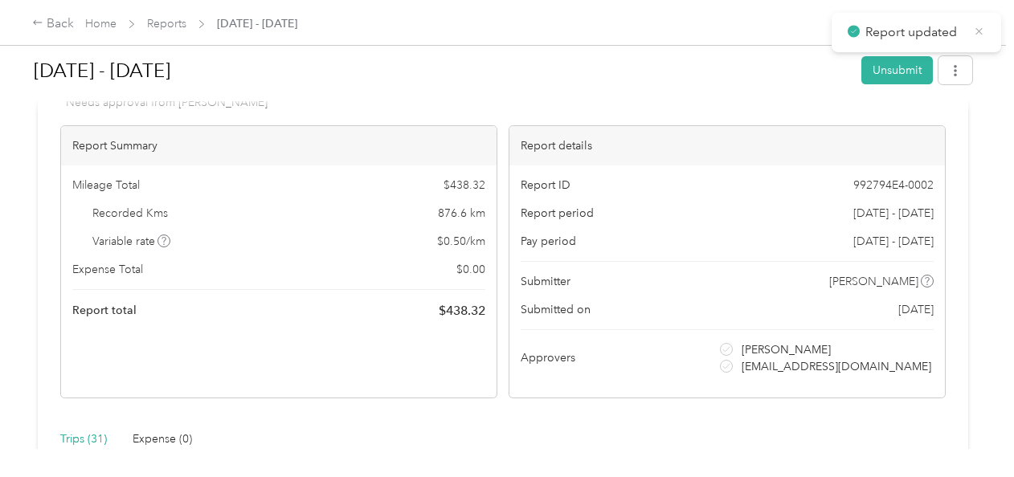
click at [977, 31] on icon at bounding box center [979, 31] width 12 height 14
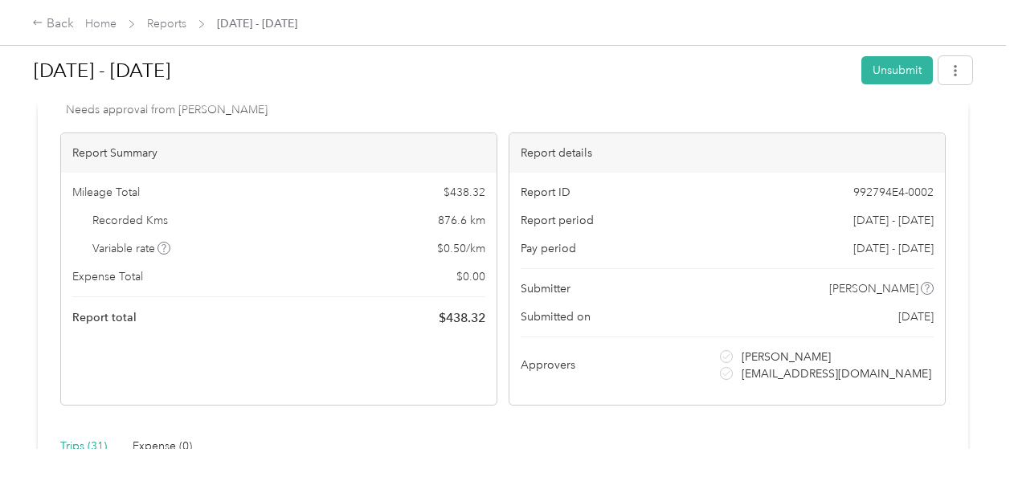
scroll to position [0, 0]
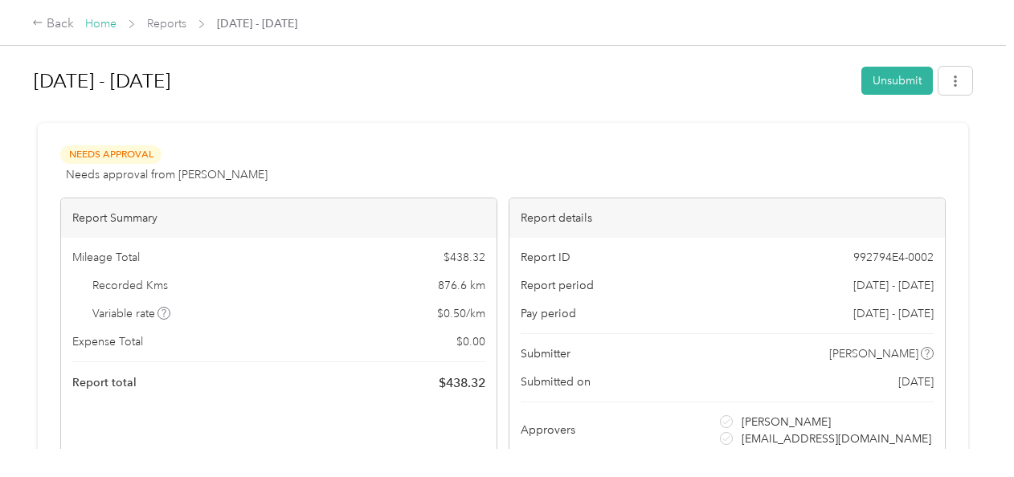
click at [96, 26] on link "Home" at bounding box center [100, 24] width 31 height 14
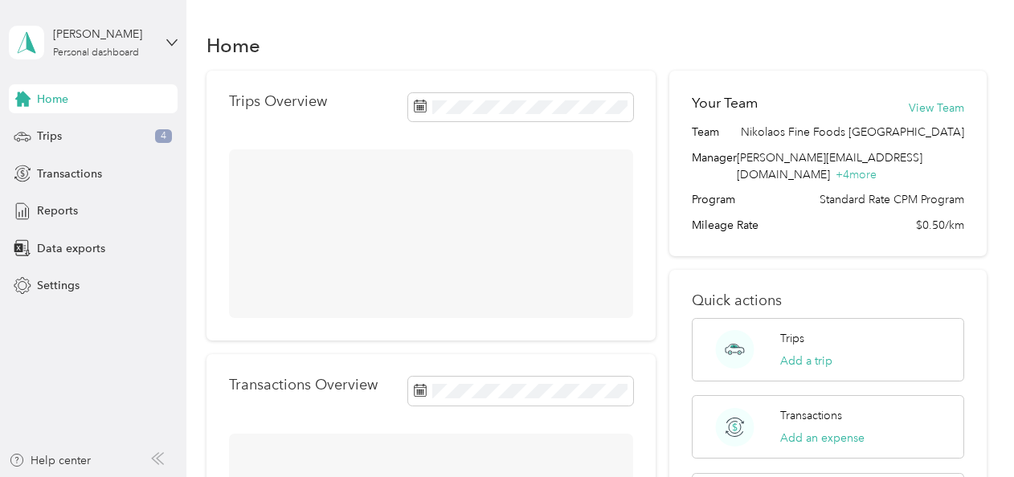
click at [98, 121] on div "Home Trips 4 Transactions Reports Data exports Settings" at bounding box center [93, 192] width 169 height 216
click at [95, 125] on div "Trips 4" at bounding box center [93, 136] width 169 height 29
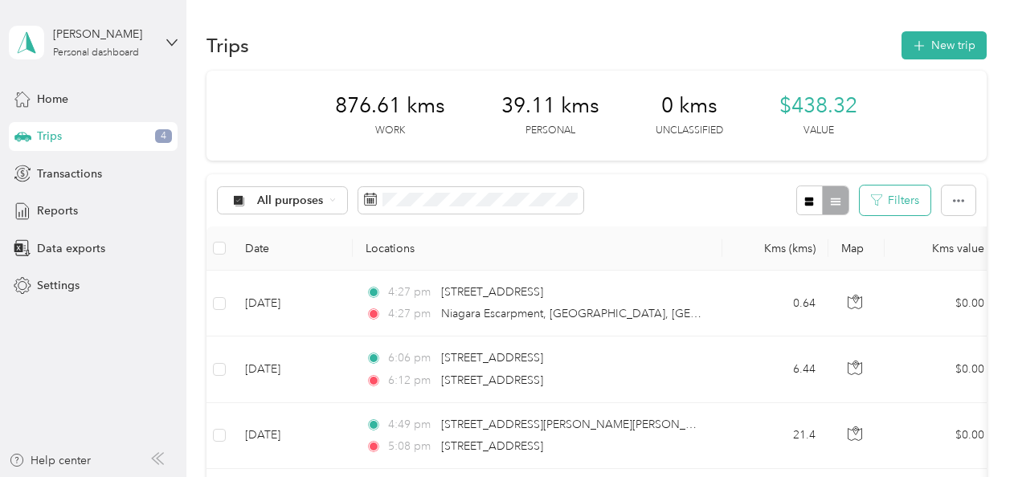
click at [891, 192] on button "Filters" at bounding box center [895, 201] width 71 height 30
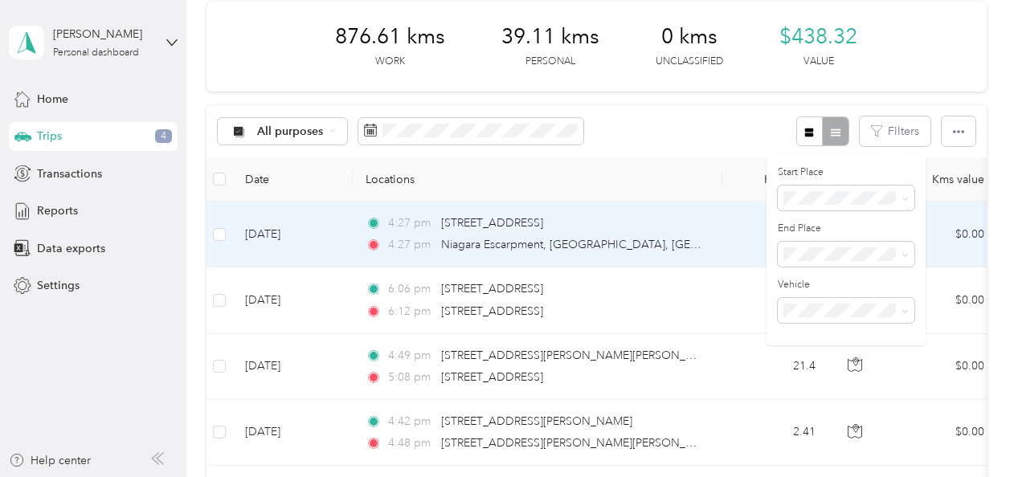
scroll to position [70, 0]
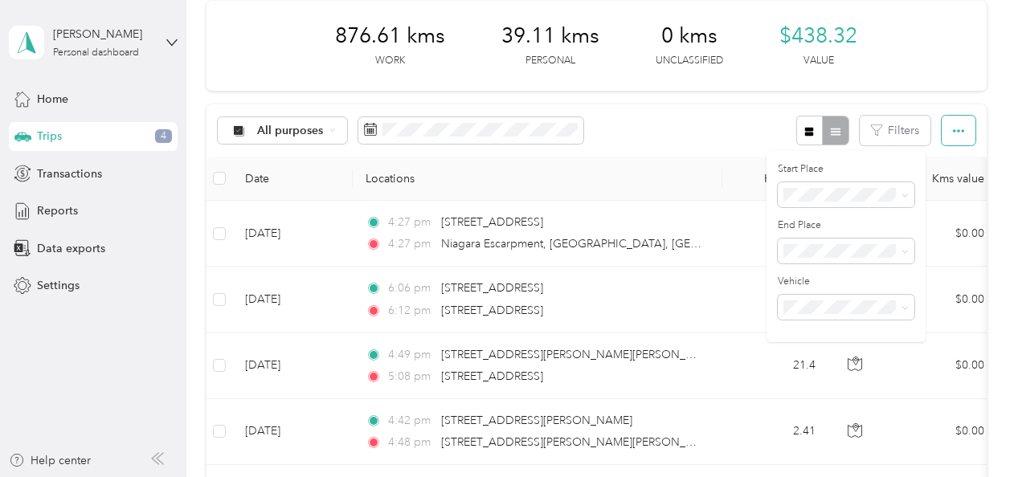
click at [955, 127] on icon "button" at bounding box center [958, 130] width 11 height 11
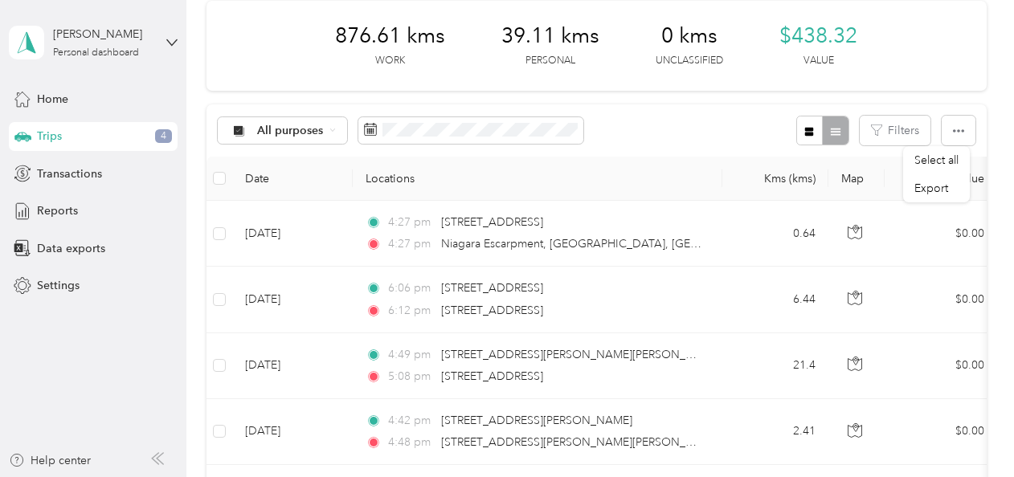
click at [708, 151] on div "All purposes Filters" at bounding box center [597, 130] width 780 height 52
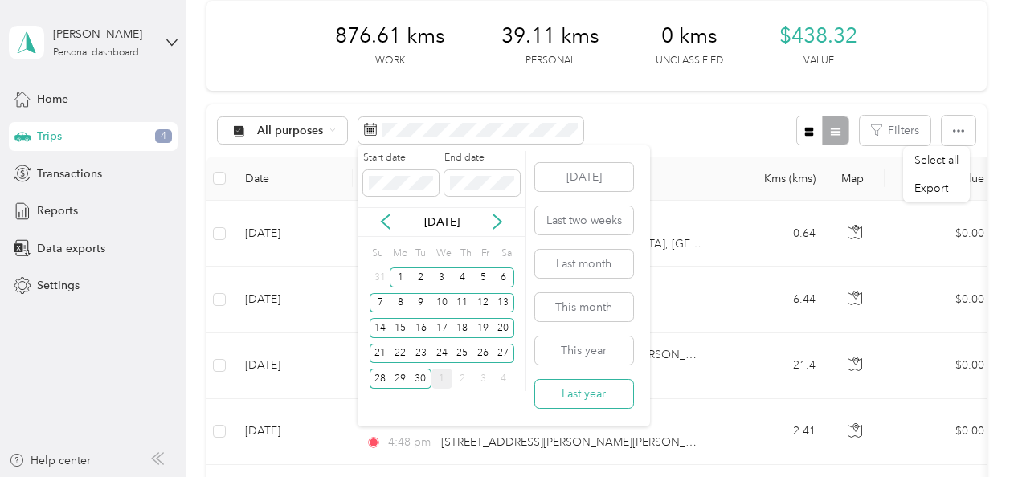
click at [582, 389] on button "Last year" at bounding box center [584, 394] width 98 height 28
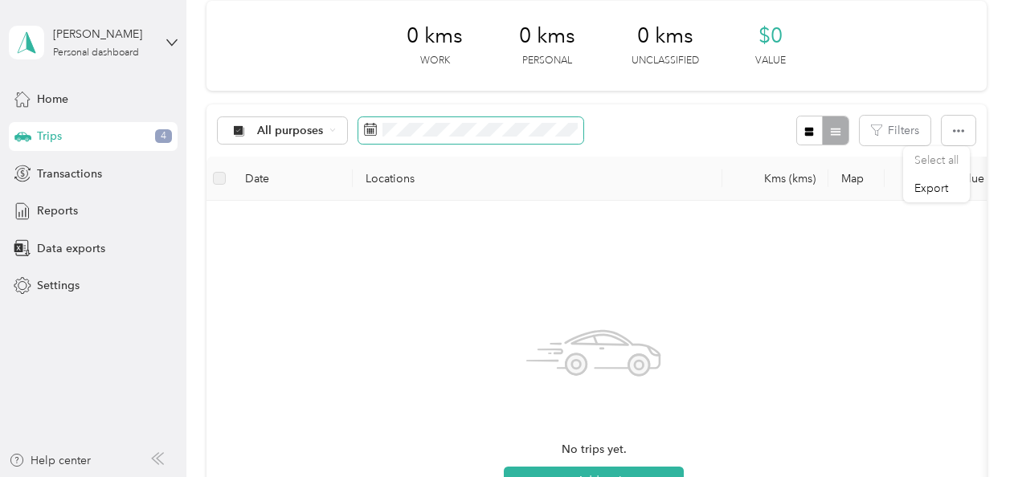
click at [513, 117] on span at bounding box center [470, 130] width 225 height 27
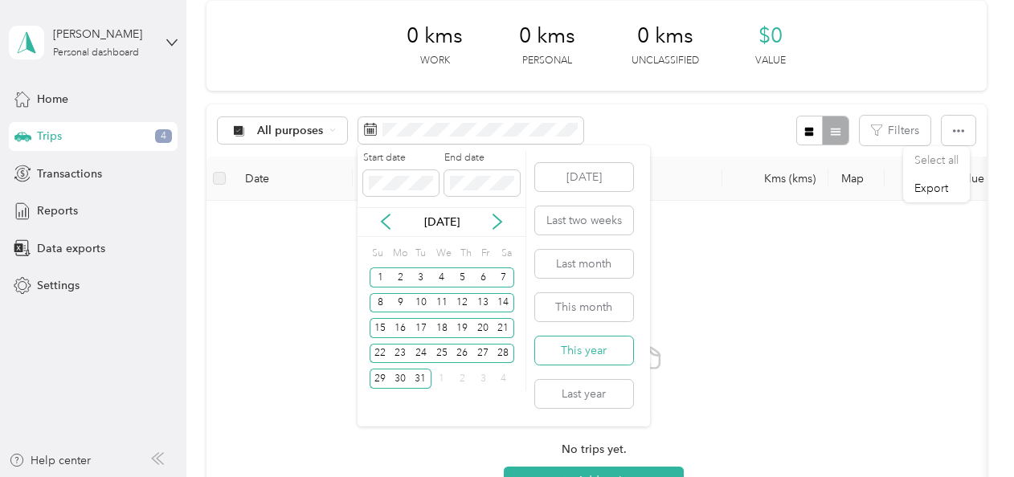
click at [575, 344] on button "This year" at bounding box center [584, 351] width 98 height 28
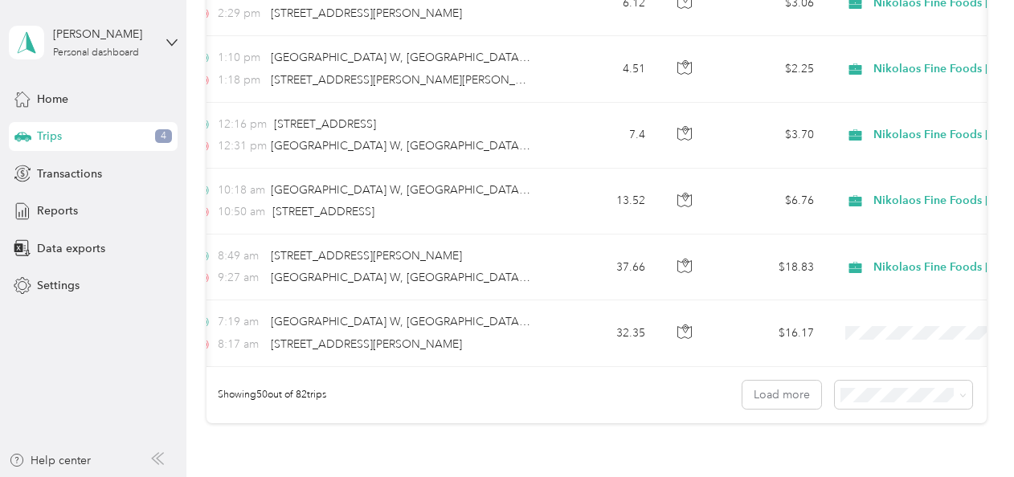
scroll to position [3220, 0]
click at [854, 358] on div "100 per load" at bounding box center [899, 353] width 115 height 17
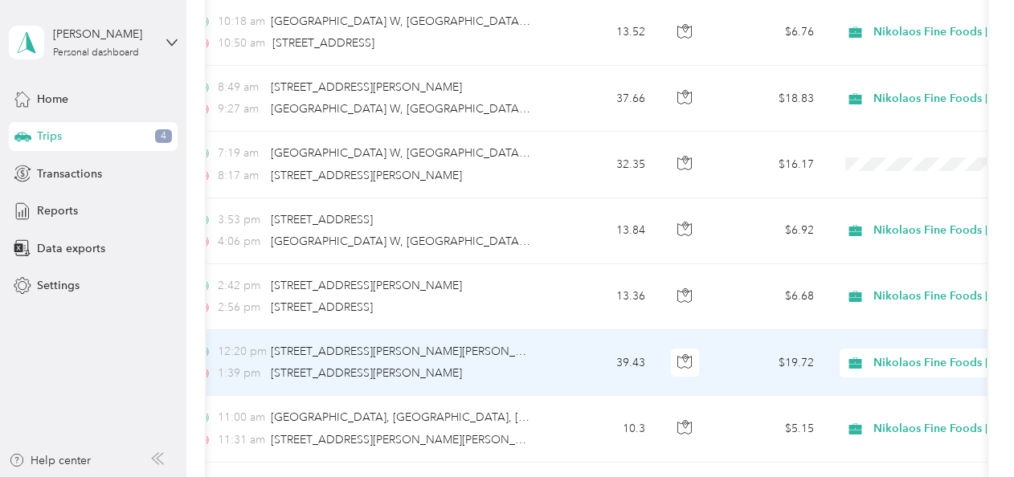
scroll to position [3384, 0]
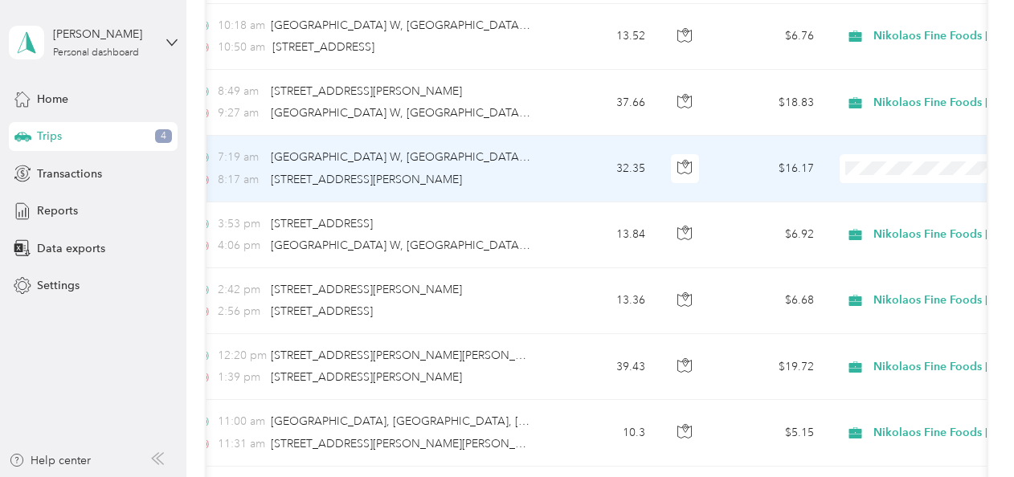
click at [858, 201] on span "Personal" at bounding box center [970, 203] width 231 height 17
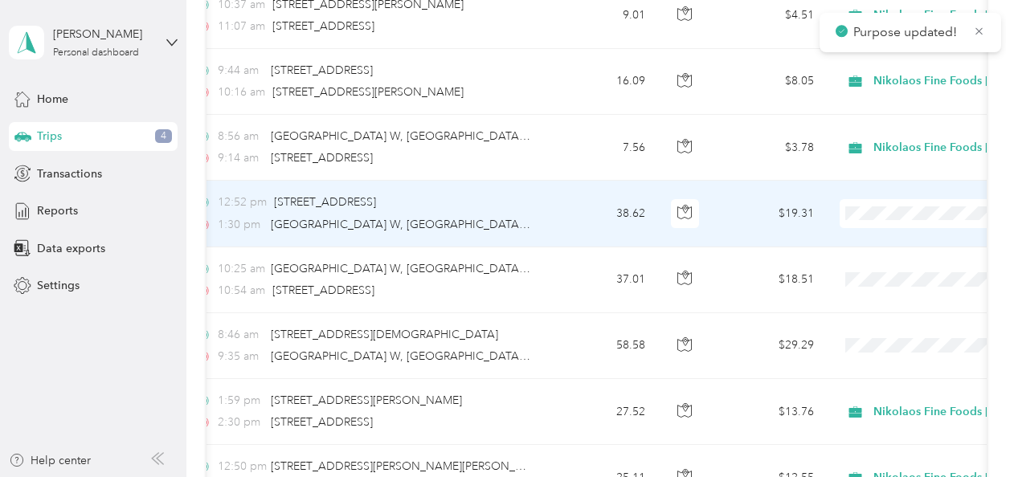
scroll to position [4396, 0]
click at [863, 200] on span at bounding box center [939, 214] width 199 height 29
click at [858, 200] on span at bounding box center [939, 214] width 199 height 29
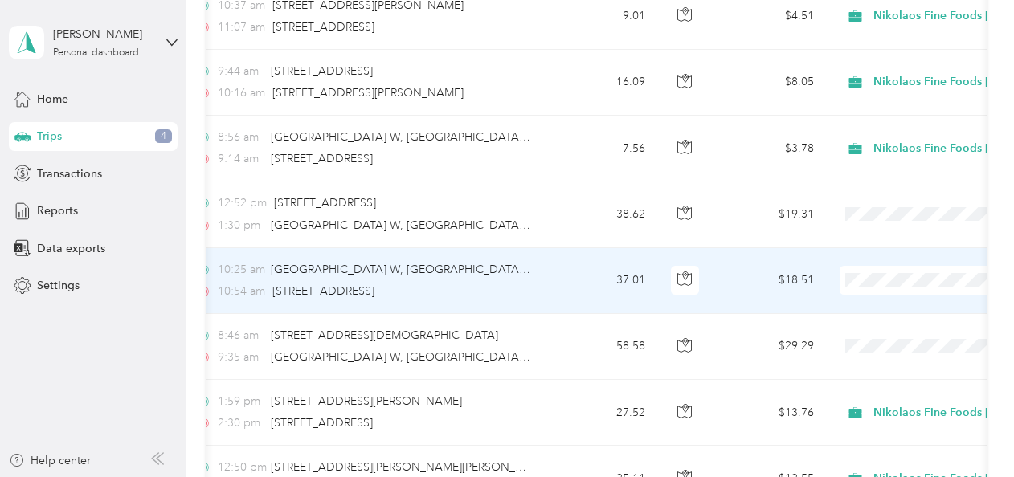
click at [854, 285] on span "Nikolaos Fine Foods [GEOGRAPHIC_DATA]" at bounding box center [956, 282] width 260 height 17
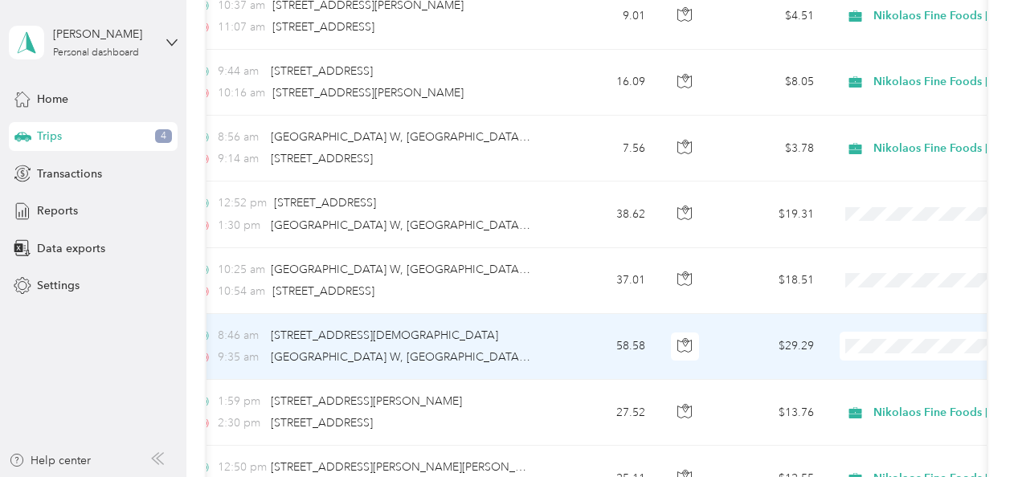
click at [871, 354] on span "Nikolaos Fine Foods [GEOGRAPHIC_DATA]" at bounding box center [970, 348] width 231 height 17
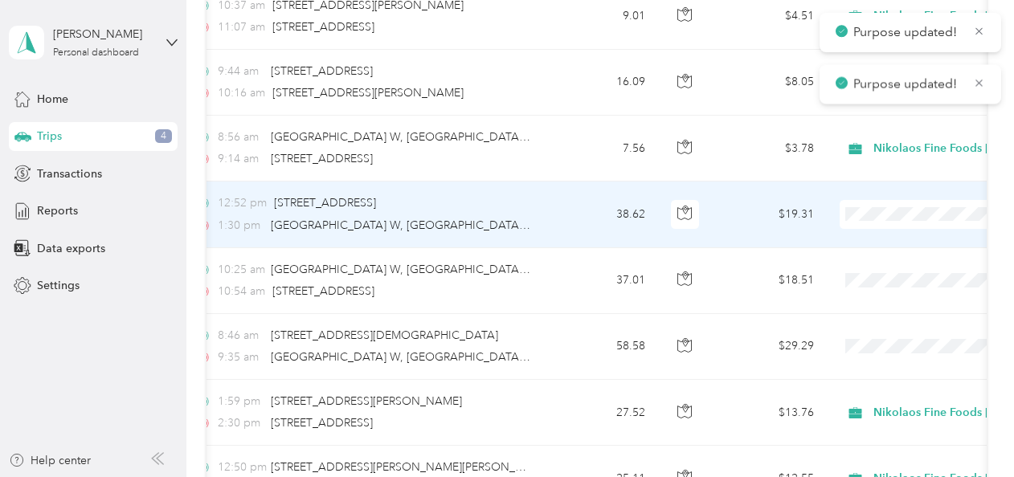
click at [874, 220] on li "Nikolaos Fine Foods [GEOGRAPHIC_DATA]" at bounding box center [956, 213] width 283 height 28
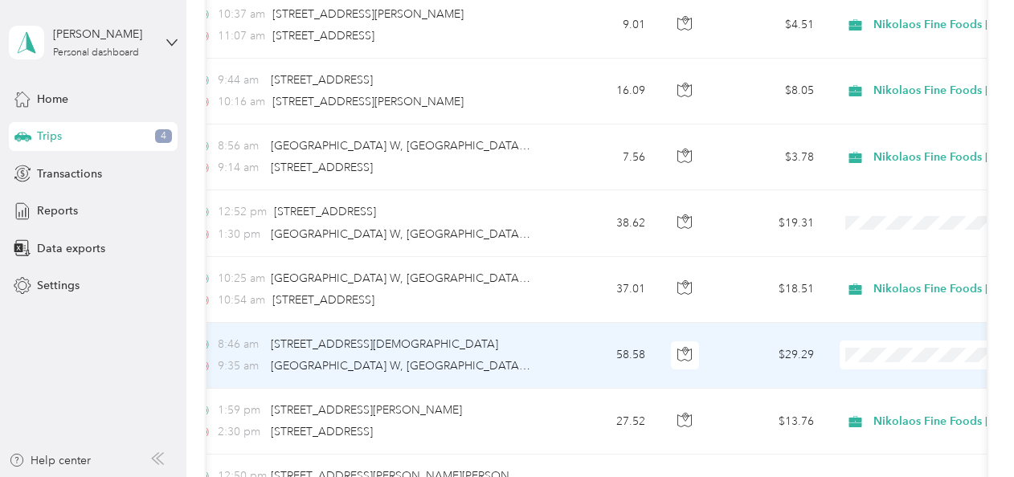
scroll to position [4386, 0]
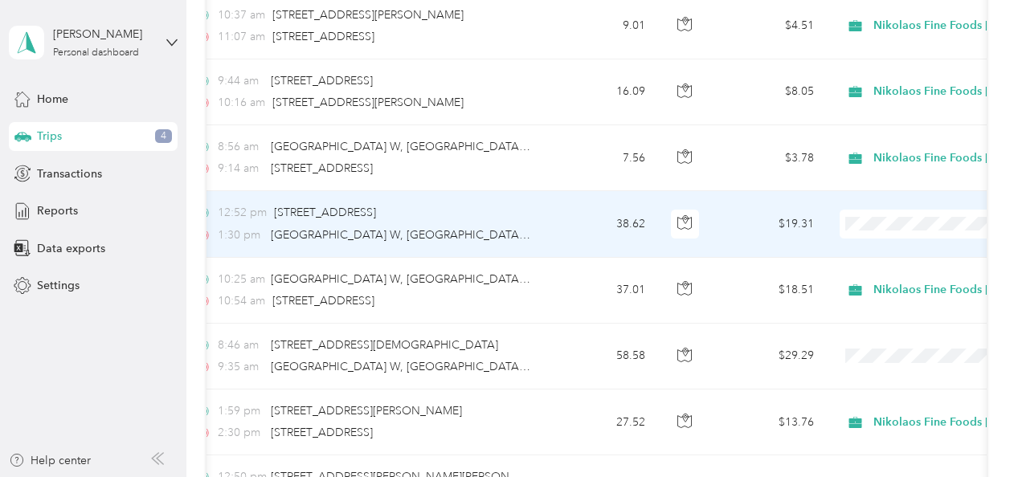
click at [874, 222] on span "Nikolaos Fine Foods [GEOGRAPHIC_DATA]" at bounding box center [970, 226] width 231 height 17
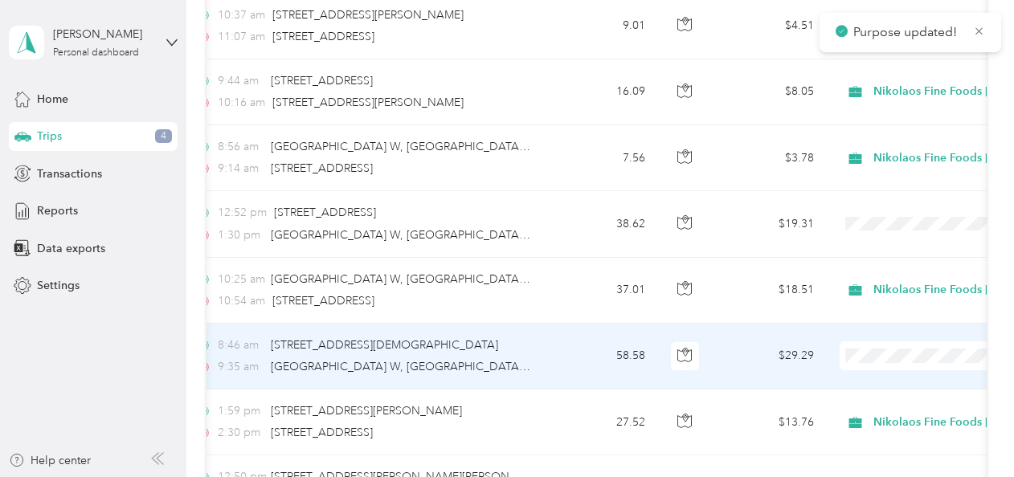
click at [851, 363] on li "Nikolaos Fine Foods [GEOGRAPHIC_DATA]" at bounding box center [956, 358] width 283 height 28
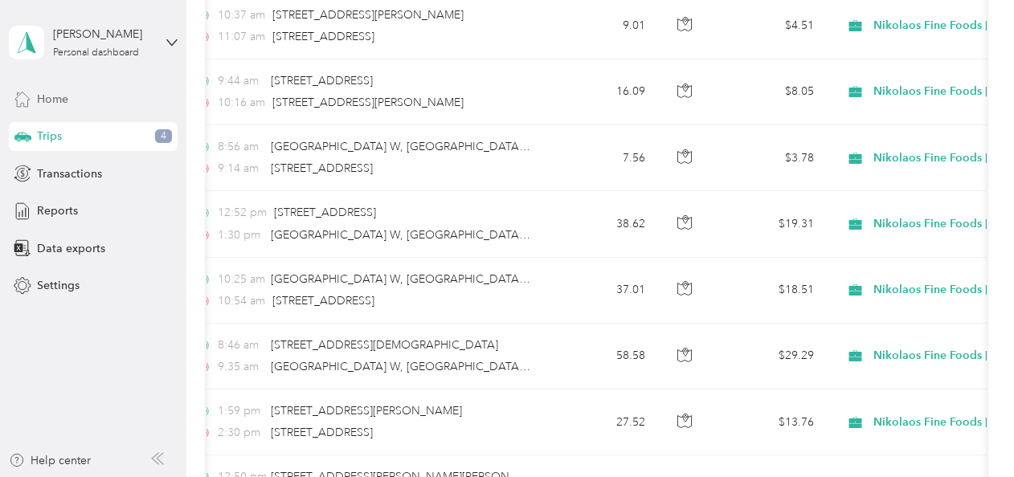
click at [58, 101] on span "Home" at bounding box center [52, 99] width 31 height 17
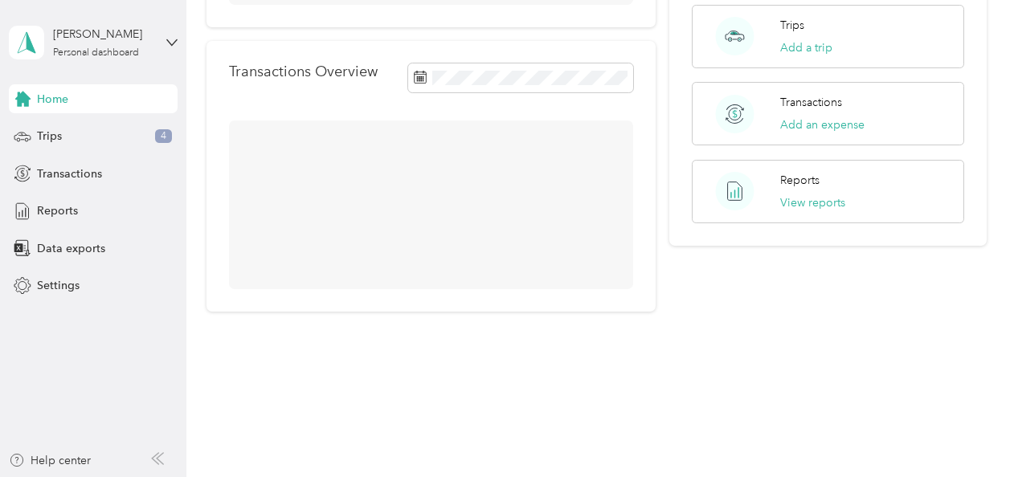
scroll to position [314, 0]
click at [167, 137] on span "4" at bounding box center [163, 136] width 17 height 14
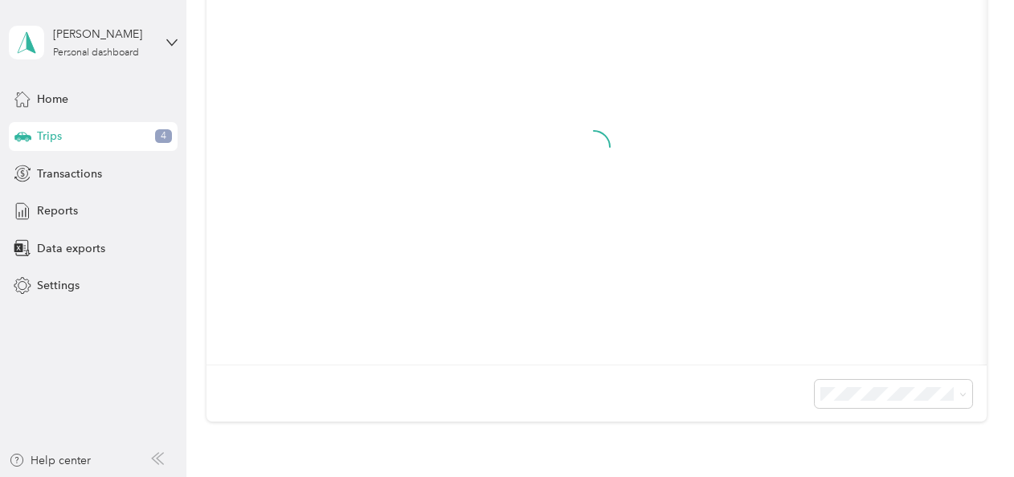
scroll to position [492, 0]
click at [27, 104] on icon at bounding box center [23, 99] width 18 height 18
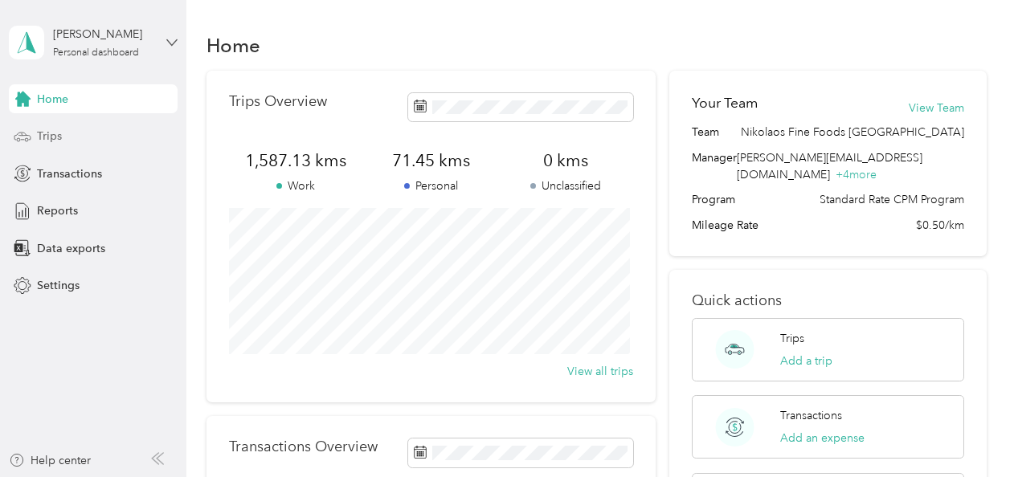
click at [171, 39] on icon at bounding box center [171, 42] width 11 height 11
click at [79, 133] on div "Log out" at bounding box center [54, 129] width 62 height 17
